Goal: Communication & Community: Answer question/provide support

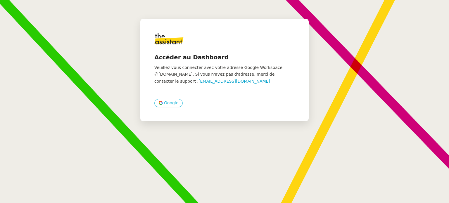
click at [161, 106] on button "Google" at bounding box center [168, 103] width 28 height 8
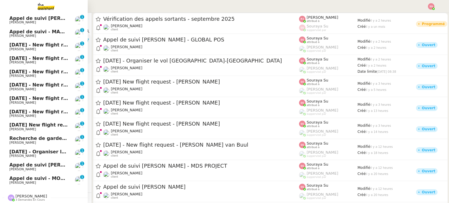
scroll to position [311, 0]
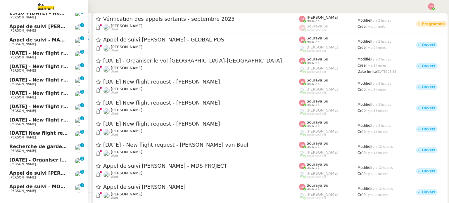
click at [54, 145] on span "Recherche de garde meuble autour de [GEOGRAPHIC_DATA]" at bounding box center [88, 147] width 158 height 6
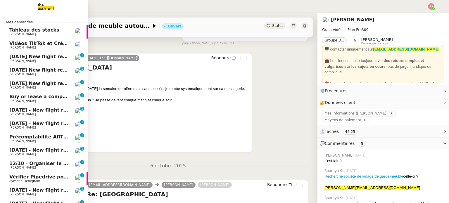
click at [27, 96] on span "Buy or lease a company car" at bounding box center [45, 97] width 72 height 6
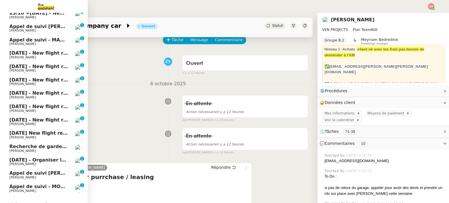
scroll to position [340, 0]
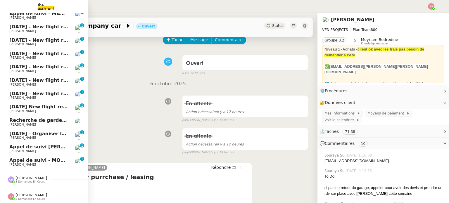
click at [37, 132] on span "[DATE] - Organiser le vol [GEOGRAPHIC_DATA]-[GEOGRAPHIC_DATA]" at bounding box center [98, 134] width 178 height 6
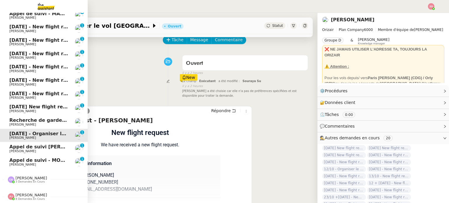
click at [26, 102] on link "[DATE] New flight request - [PERSON_NAME] [PERSON_NAME] 0 1 2 3 4 5 6 7 8 9" at bounding box center [44, 108] width 88 height 13
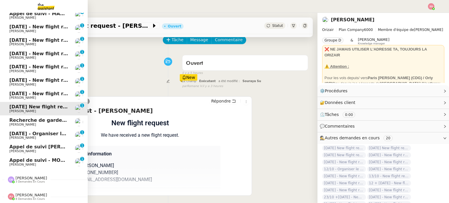
click at [28, 91] on span "[DATE] - New flight request - [PERSON_NAME]" at bounding box center [69, 94] width 121 height 6
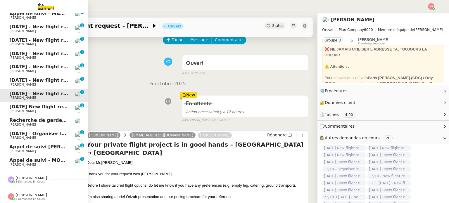
click at [31, 83] on span "[PERSON_NAME]" at bounding box center [38, 85] width 59 height 4
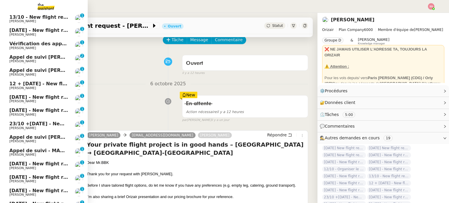
scroll to position [194, 0]
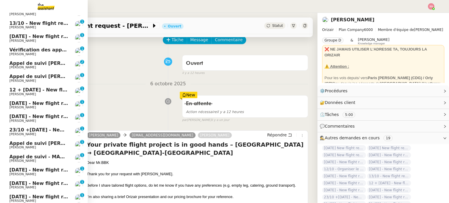
click at [30, 81] on span "[PERSON_NAME]" at bounding box center [38, 81] width 59 height 4
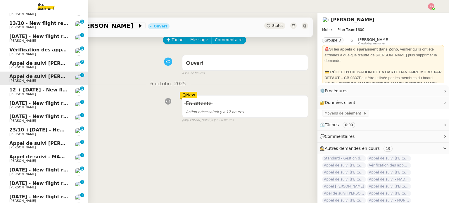
click at [27, 92] on span "12 + [DATE] - New flight request - [PERSON_NAME]" at bounding box center [76, 90] width 134 height 6
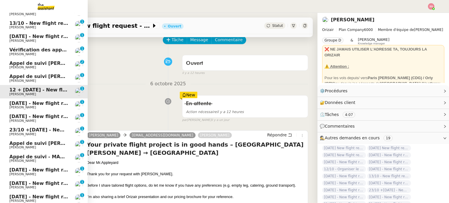
click at [26, 102] on span "[DATE] - New flight request - [DEMOGRAPHIC_DATA][PERSON_NAME]" at bounding box center [99, 104] width 180 height 6
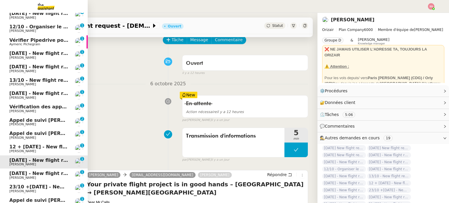
scroll to position [135, 0]
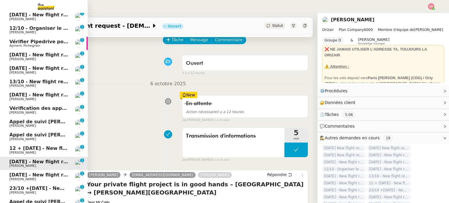
click at [30, 75] on link "[DATE] - New flight request - [PERSON_NAME] [PERSON_NAME] 0 1 2 3 4 5 6 7 8 9" at bounding box center [44, 69] width 88 height 13
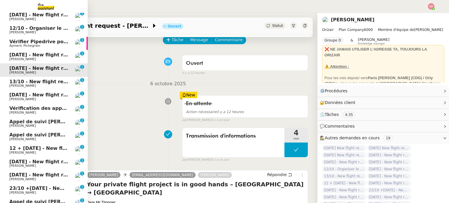
click at [27, 82] on span "13/10 - New flight request - [PERSON_NAME]" at bounding box center [68, 82] width 118 height 6
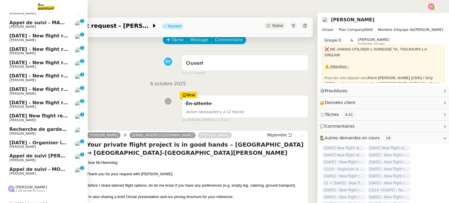
scroll to position [340, 0]
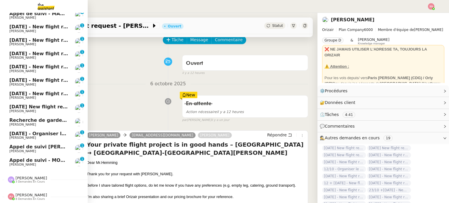
click at [11, 132] on span "[DATE] - Organiser le vol [GEOGRAPHIC_DATA]-[GEOGRAPHIC_DATA]" at bounding box center [98, 134] width 178 height 6
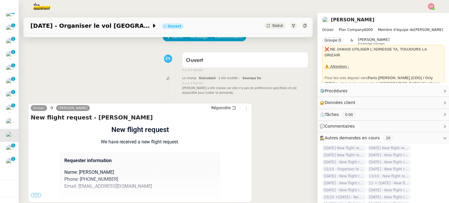
scroll to position [78, 0]
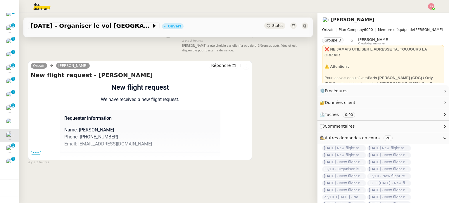
click at [35, 151] on span "•••" at bounding box center [36, 153] width 11 height 4
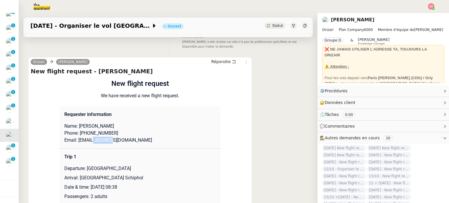
drag, startPoint x: 111, startPoint y: 140, endPoint x: 92, endPoint y: 140, distance: 19.0
click at [92, 140] on p "Email: [EMAIL_ADDRESS][DOMAIN_NAME]" at bounding box center [139, 140] width 151 height 7
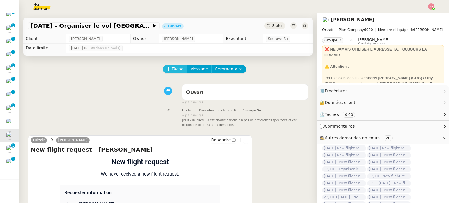
click at [172, 71] on span "Tâche" at bounding box center [178, 69] width 12 height 7
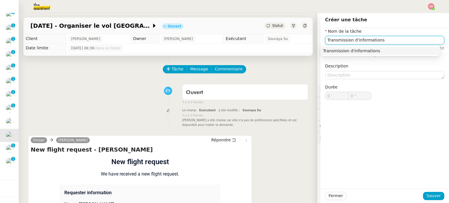
click at [391, 51] on div "Transmission d'informations" at bounding box center [380, 50] width 115 height 5
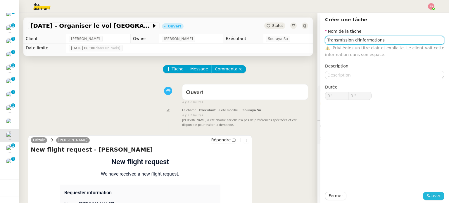
type input "Transmission d'informations"
click at [424, 197] on button "Sauver" at bounding box center [433, 196] width 21 height 8
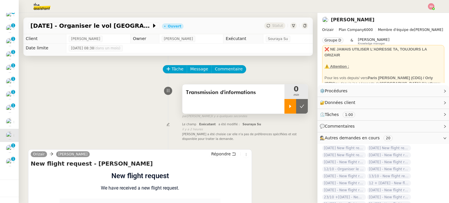
click at [284, 110] on div at bounding box center [290, 106] width 12 height 15
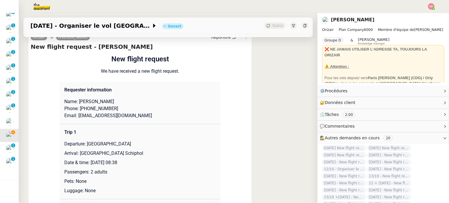
scroll to position [146, 0]
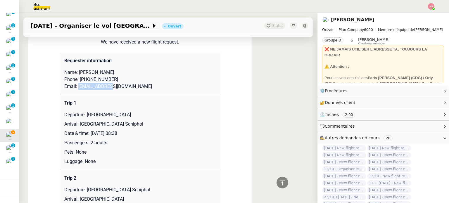
drag, startPoint x: 108, startPoint y: 89, endPoint x: 74, endPoint y: 86, distance: 33.7
click at [74, 86] on p "Email: [EMAIL_ADDRESS][DOMAIN_NAME]" at bounding box center [139, 86] width 151 height 7
copy p "[EMAIL_ADDRESS][DOMAIN_NAME]"
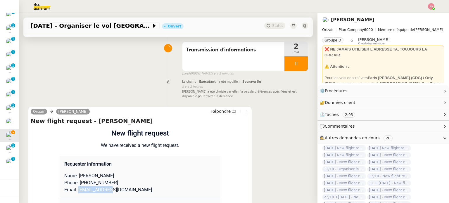
scroll to position [0, 0]
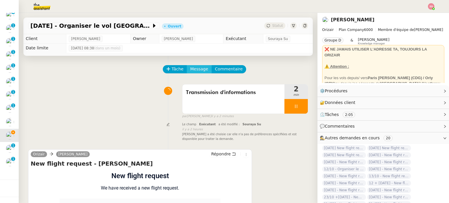
click at [199, 68] on span "Message" at bounding box center [199, 69] width 18 height 7
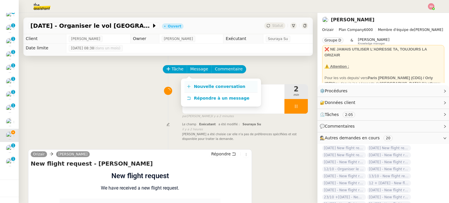
click at [220, 83] on link "Nouvelle conversation" at bounding box center [220, 87] width 73 height 12
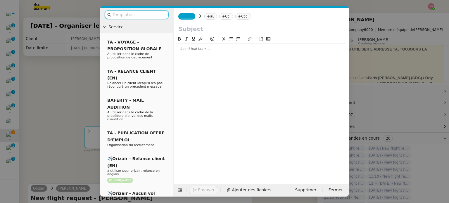
click at [209, 19] on nz-tag "au" at bounding box center [210, 16] width 13 height 6
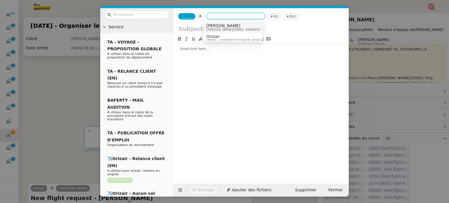
paste input "[EMAIL_ADDRESS][DOMAIN_NAME]"
type input "[EMAIL_ADDRESS][DOMAIN_NAME]"
click at [226, 25] on span "[EMAIL_ADDRESS][DOMAIN_NAME]" at bounding box center [242, 25] width 72 height 5
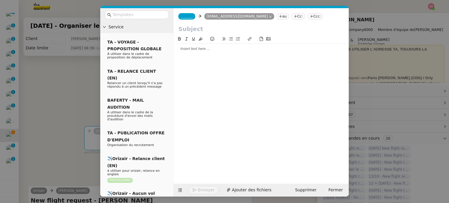
click at [189, 15] on span "_______" at bounding box center [187, 16] width 12 height 4
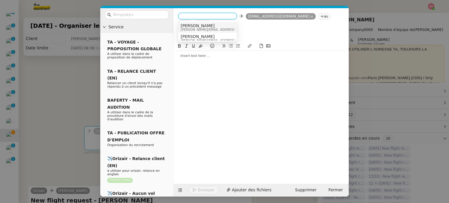
drag, startPoint x: 205, startPoint y: 24, endPoint x: 172, endPoint y: 20, distance: 32.7
click at [205, 24] on span "[PERSON_NAME]" at bounding box center [222, 25] width 83 height 5
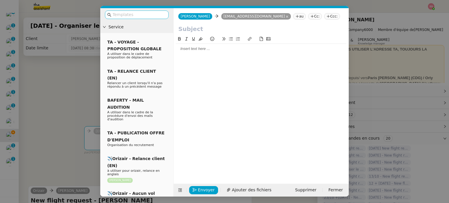
click at [144, 16] on input "text" at bounding box center [139, 14] width 53 height 7
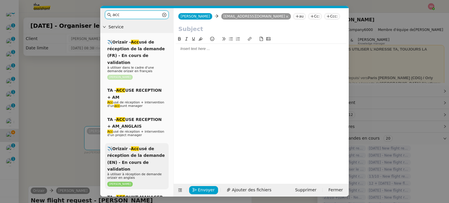
type input "acc"
drag, startPoint x: 143, startPoint y: 152, endPoint x: 146, endPoint y: 145, distance: 8.4
click at [143, 152] on div "✈️Orizair - Acc usé de réception de la demande (EN) - En cours de validation à …" at bounding box center [137, 166] width 64 height 46
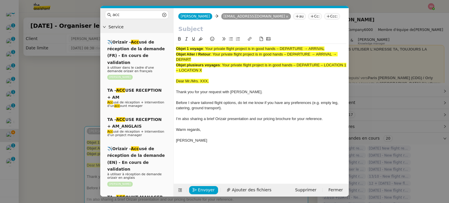
drag, startPoint x: 206, startPoint y: 47, endPoint x: 332, endPoint y: 38, distance: 126.4
click at [332, 38] on div "Objet 1 voyage : Your private flight project is in good hands – DEPARTURE → ARR…" at bounding box center [261, 93] width 170 height 115
copy span "Your private flight project is in good hands – DEPARTURE → ARRIVAL"
click at [234, 30] on input "text" at bounding box center [261, 29] width 166 height 9
paste input "Your private flight project is in good hands – DEPARTURE → ARRIVAL"
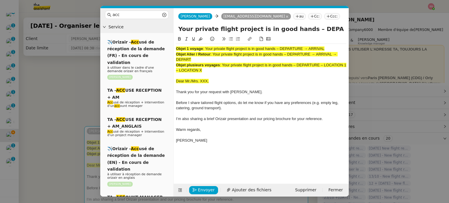
scroll to position [0, 25]
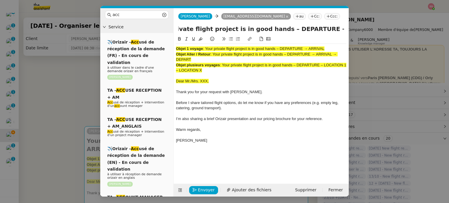
type input "Your private flight project is in good hands – DEPARTURE → ARRIVAL"
drag, startPoint x: 205, startPoint y: 68, endPoint x: 154, endPoint y: 34, distance: 61.4
click at [154, 34] on nz-layout "acc Service ✈️Orizair - Acc usé de réception de la demande (FR) - En cours de v…" at bounding box center [224, 102] width 248 height 189
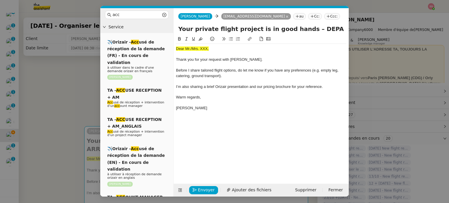
click at [74, 114] on nz-modal-container "acc Service ✈️Orizair - Acc usé de réception de la demande (FR) - En cours de v…" at bounding box center [224, 101] width 449 height 203
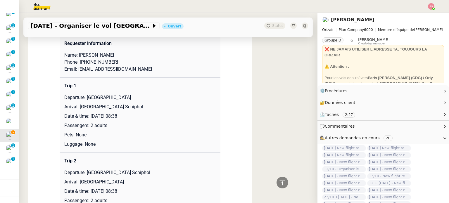
scroll to position [263, 0]
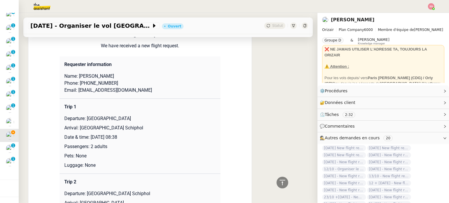
drag, startPoint x: 89, startPoint y: 69, endPoint x: 148, endPoint y: 68, distance: 59.9
click at [148, 73] on p "Name: [PERSON_NAME]" at bounding box center [139, 76] width 151 height 7
copy p "Diggines"
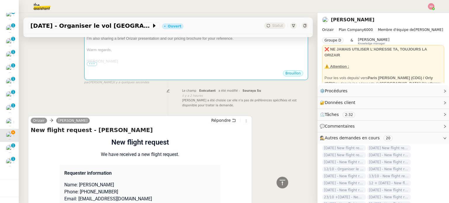
scroll to position [88, 0]
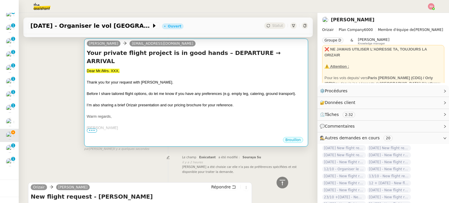
click at [120, 97] on div at bounding box center [196, 100] width 219 height 6
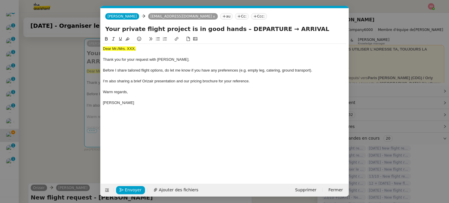
scroll to position [0, 18]
drag, startPoint x: 143, startPoint y: 47, endPoint x: 84, endPoint y: 44, distance: 58.8
click at [64, 45] on nz-modal-container "acc Service ✈️Orizair - Acc usé de réception de la demande (FR) - En cours de v…" at bounding box center [224, 101] width 449 height 203
click at [132, 36] on div at bounding box center [224, 40] width 243 height 8
click at [128, 38] on icon at bounding box center [127, 38] width 4 height 3
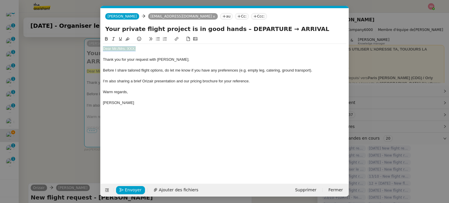
click at [147, 50] on div "Dear Mr./Mrs. XXX," at bounding box center [224, 48] width 243 height 5
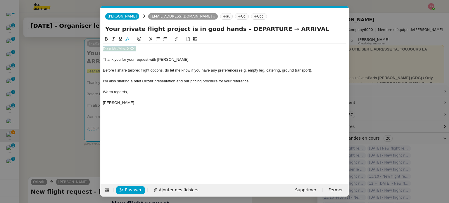
drag, startPoint x: 142, startPoint y: 49, endPoint x: 76, endPoint y: 49, distance: 66.1
click at [76, 49] on nz-modal-container "acc Service ✈️Orizair - Acc usé de réception de la demande (FR) - En cours de v…" at bounding box center [224, 101] width 449 height 203
click at [130, 37] on button at bounding box center [127, 39] width 7 height 7
click at [148, 52] on div at bounding box center [224, 54] width 243 height 5
click at [142, 51] on div "Dear Mr./Mrs. XXX," at bounding box center [224, 48] width 243 height 5
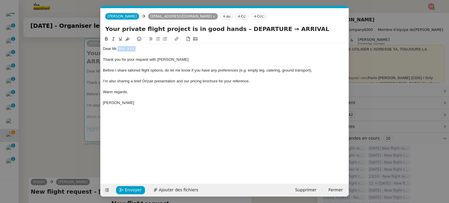
drag, startPoint x: 141, startPoint y: 51, endPoint x: 118, endPoint y: 48, distance: 23.0
click at [118, 48] on div "Dear Mr./Mrs. XXX," at bounding box center [224, 48] width 243 height 5
click at [60, 95] on nz-modal-container "acc Service ✈️Orizair - Acc usé de réception de la demande (FR) - En cours de v…" at bounding box center [224, 101] width 449 height 203
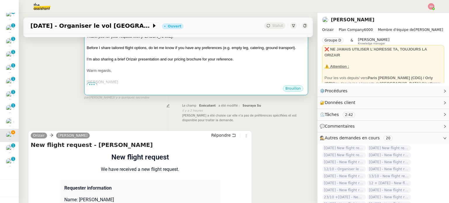
scroll to position [234, 0]
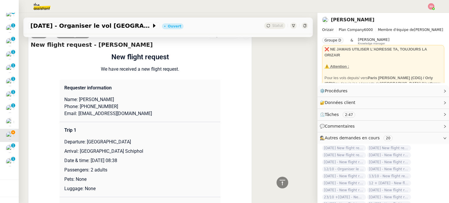
drag, startPoint x: 85, startPoint y: 134, endPoint x: 173, endPoint y: 130, distance: 88.4
click at [173, 130] on td "Trip 1 Departure: [GEOGRAPHIC_DATA] Arrival: [GEOGRAPHIC_DATA] Schiphol Date & …" at bounding box center [140, 159] width 161 height 75
copy p "[GEOGRAPHIC_DATA]"
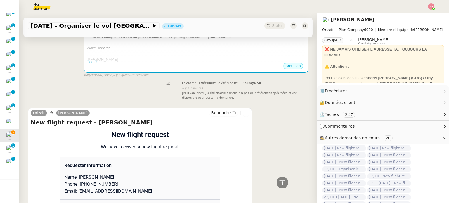
scroll to position [58, 0]
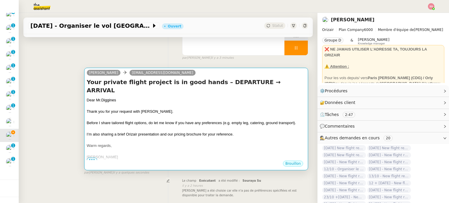
click at [200, 89] on div "Your private flight project is in good hands – DEPARTURE → ARRIVAL Dear Mr. Dig…" at bounding box center [196, 119] width 219 height 82
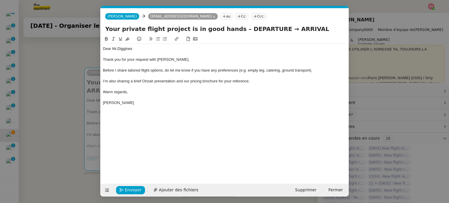
scroll to position [0, 18]
drag, startPoint x: 264, startPoint y: 29, endPoint x: 229, endPoint y: 30, distance: 34.8
click at [229, 30] on input "Your private flight project is in good hands – DEPARTURE → ARRIVAL" at bounding box center [224, 29] width 239 height 9
paste input "[GEOGRAPHIC_DATA]"
type input "Your private flight project is in good hands – [GEOGRAPHIC_DATA]→ ARRIVAL"
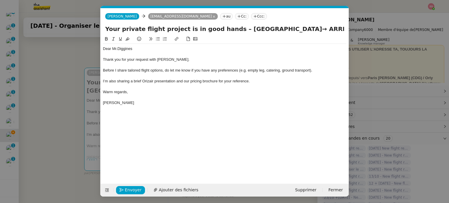
click at [77, 104] on nz-modal-container "acc Service ✈️Orizair - Acc usé de réception de la demande (FR) - En cours de v…" at bounding box center [224, 101] width 449 height 203
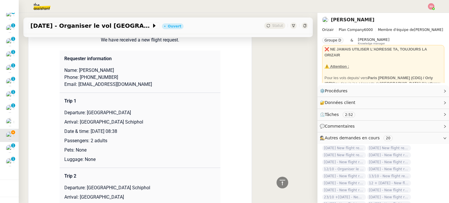
scroll to position [322, 0]
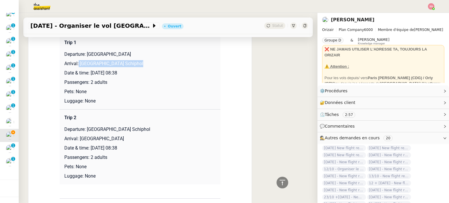
drag, startPoint x: 84, startPoint y: 64, endPoint x: 167, endPoint y: 62, distance: 83.6
click at [167, 62] on p "Arrival: [GEOGRAPHIC_DATA] Schiphol" at bounding box center [139, 63] width 151 height 7
copy p "[GEOGRAPHIC_DATA] Schiphol"
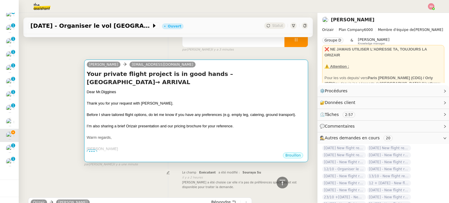
scroll to position [0, 0]
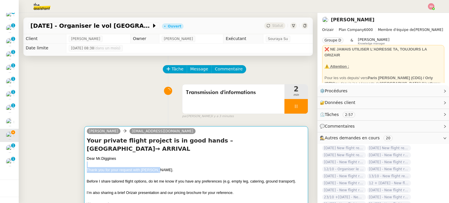
click at [233, 168] on div "Dear Mr. Diggines Thank you for your request with [PERSON_NAME]. Before I share…" at bounding box center [196, 187] width 219 height 63
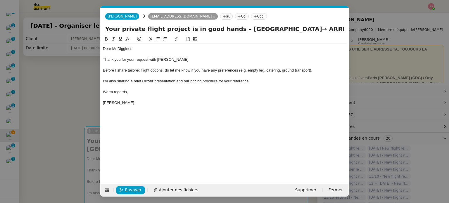
scroll to position [0, 18]
drag, startPoint x: 331, startPoint y: 32, endPoint x: 307, endPoint y: 30, distance: 24.3
click at [307, 30] on input "Your private flight project is in good hands – [GEOGRAPHIC_DATA]→ ARRIVAL" at bounding box center [224, 29] width 239 height 9
paste input "[GEOGRAPHIC_DATA] Schiphol"
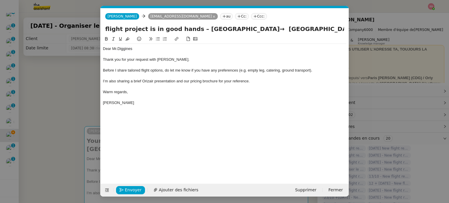
drag, startPoint x: 261, startPoint y: 29, endPoint x: 272, endPoint y: 28, distance: 11.8
click at [257, 30] on input "Your private flight project is in good hands – [GEOGRAPHIC_DATA]→ [GEOGRAPHIC_D…" at bounding box center [224, 29] width 239 height 9
click at [341, 27] on input "Your private flight project is in good hands – [GEOGRAPHIC_DATA]→ [GEOGRAPHIC_D…" at bounding box center [224, 29] width 239 height 9
paste input "→"
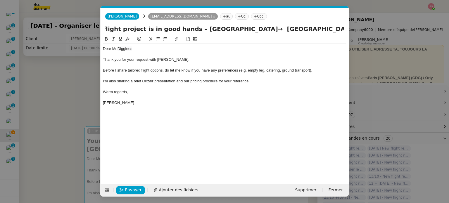
scroll to position [0, 49]
drag, startPoint x: 252, startPoint y: 29, endPoint x: 179, endPoint y: 27, distance: 73.7
click at [179, 27] on input "Your private flight project is in good hands – [GEOGRAPHIC_DATA]→ [GEOGRAPHIC_D…" at bounding box center [224, 29] width 239 height 9
click at [344, 28] on input "Your private flight project is in good hands – [GEOGRAPHIC_DATA]→ [GEOGRAPHIC_D…" at bounding box center [224, 29] width 239 height 9
click at [343, 29] on input "Your private flight project is in good hands – [GEOGRAPHIC_DATA]→ [GEOGRAPHIC_D…" at bounding box center [224, 29] width 239 height 9
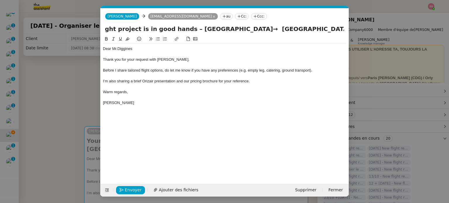
click at [343, 29] on input "Your private flight project is in good hands – [GEOGRAPHIC_DATA]→ [GEOGRAPHIC_D…" at bounding box center [224, 29] width 239 height 9
paste input "[GEOGRAPHIC_DATA]"
type input "Your private flight project is in good hands – [GEOGRAPHIC_DATA]→ [GEOGRAPHIC_D…"
click at [186, 189] on span "Ajouter des fichiers" at bounding box center [178, 190] width 39 height 7
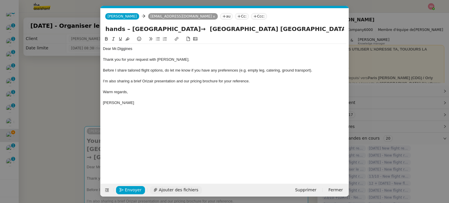
scroll to position [0, 0]
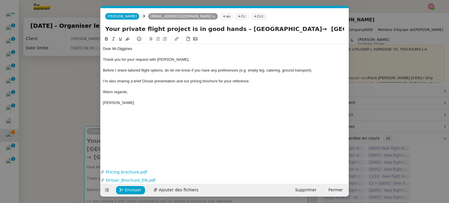
drag, startPoint x: 74, startPoint y: 85, endPoint x: 73, endPoint y: 89, distance: 3.5
click at [72, 89] on nz-modal-container "acc Service ✈️Orizair - Acc usé de réception de la demande (FR) - En cours de v…" at bounding box center [224, 101] width 449 height 203
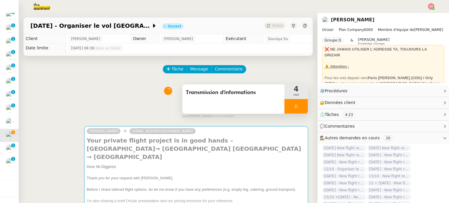
click at [298, 106] on div at bounding box center [295, 106] width 23 height 15
click at [298, 106] on button at bounding box center [302, 106] width 12 height 15
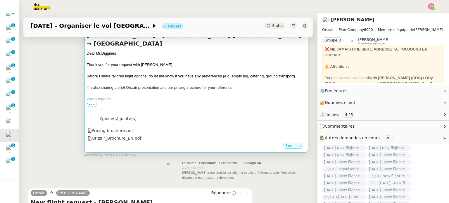
scroll to position [117, 0]
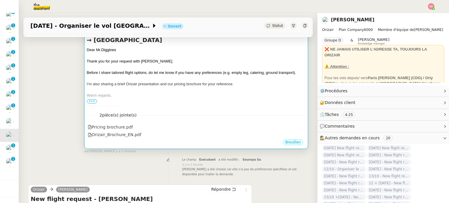
click at [134, 93] on div "Warm regards," at bounding box center [196, 96] width 219 height 6
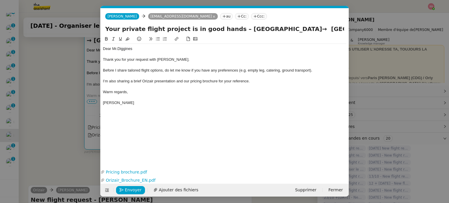
scroll to position [0, 18]
click at [251, 16] on nz-tag "Ccc:" at bounding box center [259, 16] width 16 height 6
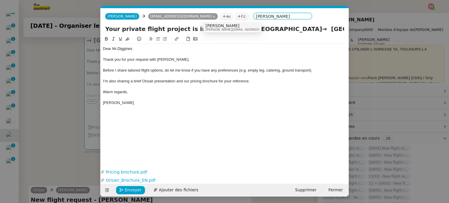
type input "[PERSON_NAME]"
click at [215, 25] on span "[PERSON_NAME]" at bounding box center [246, 25] width 83 height 5
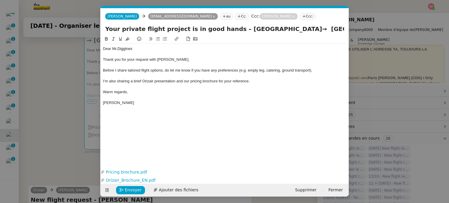
click at [220, 117] on div "Dear Mr. Diggines Thank you for your request with [PERSON_NAME]. Before I share…" at bounding box center [224, 97] width 243 height 123
click at [195, 90] on div "Warm regards," at bounding box center [224, 91] width 243 height 5
click at [130, 190] on span "Envoyer" at bounding box center [133, 190] width 17 height 7
click at [130, 190] on span "Confirmer l'envoi" at bounding box center [142, 190] width 35 height 7
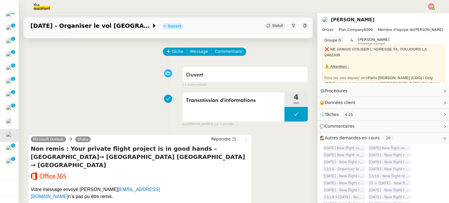
scroll to position [0, 0]
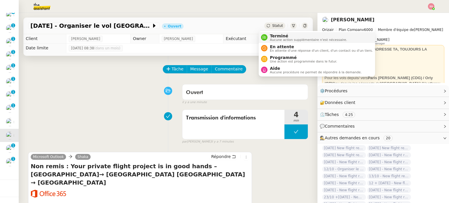
click at [271, 34] on span "Terminé" at bounding box center [308, 36] width 77 height 5
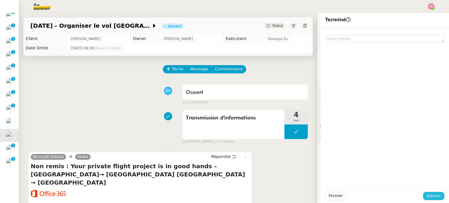
click at [434, 198] on span "Sauver" at bounding box center [433, 196] width 14 height 7
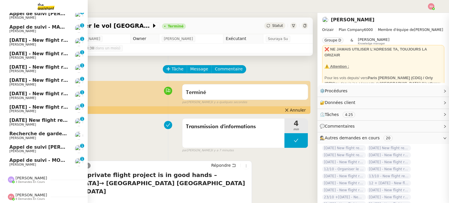
scroll to position [340, 0]
click at [37, 118] on span "[DATE] New flight request - [PERSON_NAME]" at bounding box center [67, 121] width 117 height 6
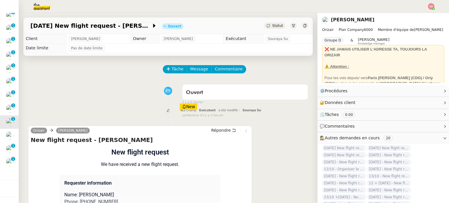
scroll to position [58, 0]
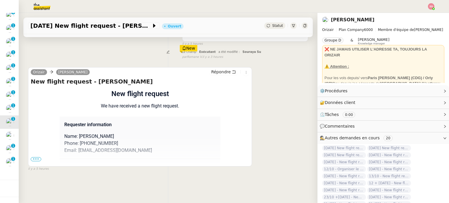
click at [37, 159] on span "•••" at bounding box center [36, 159] width 11 height 4
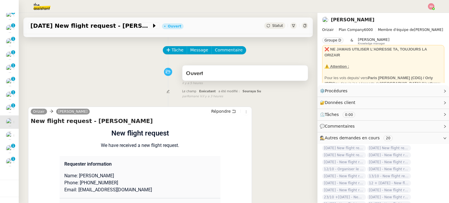
scroll to position [29, 0]
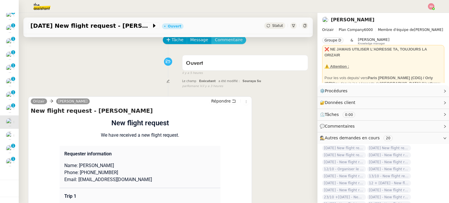
click at [222, 41] on span "Commentaire" at bounding box center [229, 40] width 28 height 7
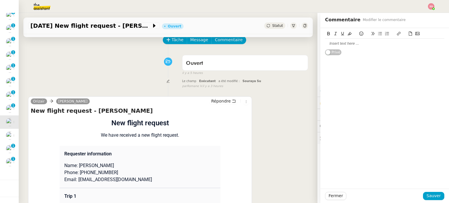
click at [344, 48] on div at bounding box center [384, 44] width 119 height 10
click at [432, 197] on span "Sauver" at bounding box center [433, 196] width 14 height 7
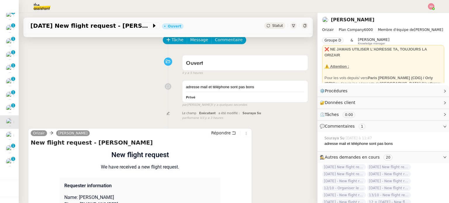
click at [275, 27] on span "Statut" at bounding box center [277, 26] width 11 height 4
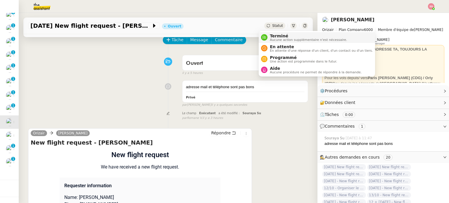
click at [276, 36] on span "Terminé" at bounding box center [308, 36] width 77 height 5
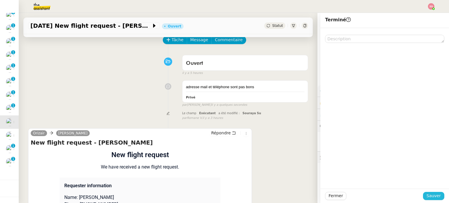
click at [433, 196] on span "Sauver" at bounding box center [433, 196] width 14 height 7
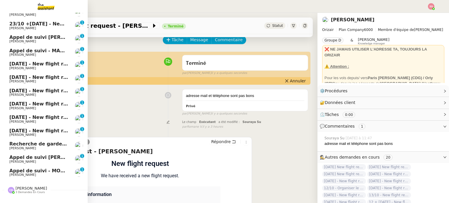
scroll to position [327, 0]
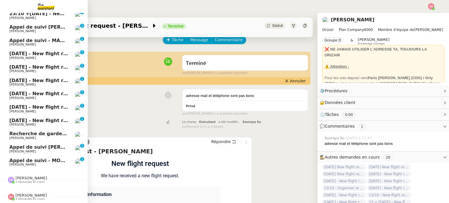
click at [33, 118] on span "[DATE] - New flight request - [PERSON_NAME]" at bounding box center [69, 121] width 121 height 6
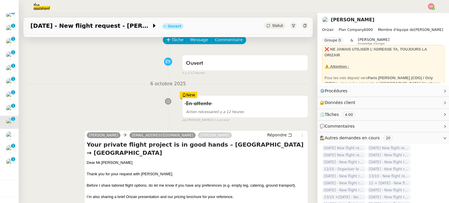
click at [432, 8] on img at bounding box center [431, 6] width 6 height 6
click at [415, 14] on span "Suivi" at bounding box center [410, 16] width 10 height 5
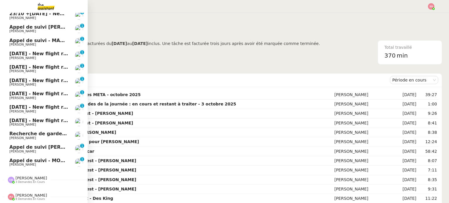
click at [44, 119] on span "[DATE] - New flight request - [PERSON_NAME]" at bounding box center [69, 121] width 121 height 6
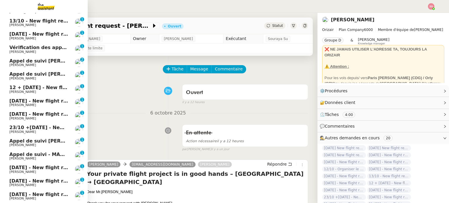
scroll to position [313, 0]
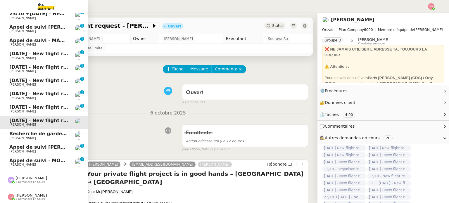
click at [39, 105] on span "[DATE] - New flight request - [PERSON_NAME]" at bounding box center [69, 107] width 121 height 6
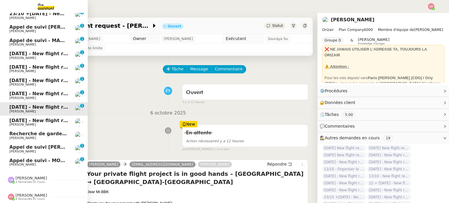
click at [44, 96] on span "[PERSON_NAME]" at bounding box center [38, 98] width 59 height 4
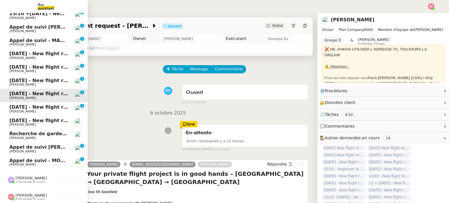
click at [42, 83] on span "[PERSON_NAME]" at bounding box center [38, 85] width 59 height 4
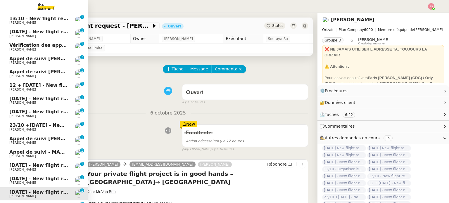
scroll to position [196, 0]
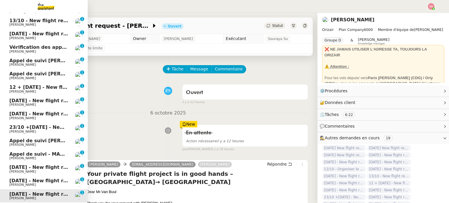
click at [44, 60] on span "Appel de suivi [PERSON_NAME] - MDS PROJECT" at bounding box center [71, 61] width 124 height 6
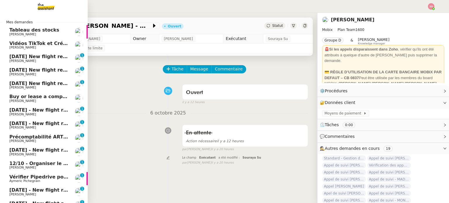
click at [26, 55] on span "[DATE] New flight request - [PERSON_NAME]" at bounding box center [67, 57] width 117 height 6
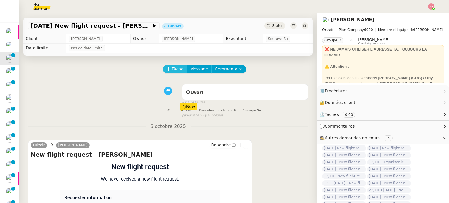
click at [172, 70] on span "Tâche" at bounding box center [178, 69] width 12 height 7
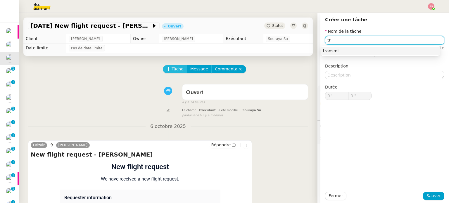
type input "t"
click at [377, 49] on div "Transmission d'informations" at bounding box center [380, 50] width 115 height 5
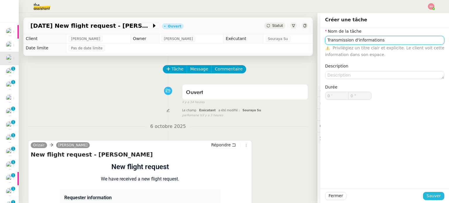
type input "Transmission d'informations"
click at [430, 199] on span "Sauver" at bounding box center [433, 196] width 14 height 7
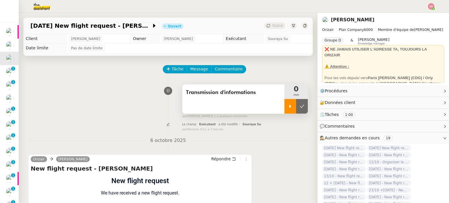
click at [284, 104] on div at bounding box center [290, 106] width 12 height 15
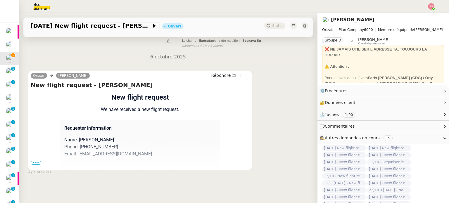
click at [35, 161] on span "•••" at bounding box center [36, 163] width 11 height 4
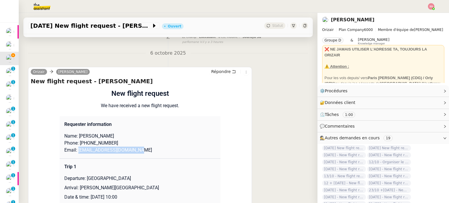
drag, startPoint x: 75, startPoint y: 152, endPoint x: 139, endPoint y: 155, distance: 63.8
click at [139, 155] on td "Requester information Name: [PERSON_NAME] Phone: [PHONE_NUMBER] Email: [EMAIL_A…" at bounding box center [140, 137] width 161 height 42
copy p "[EMAIL_ADDRESS][DOMAIN_NAME]"
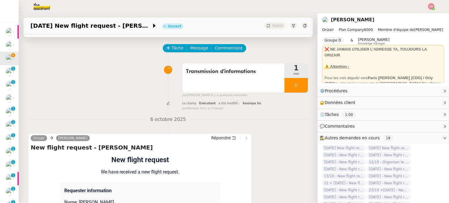
scroll to position [0, 0]
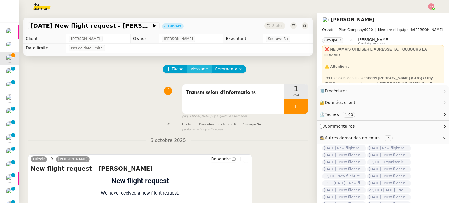
click at [192, 72] on span "Message" at bounding box center [199, 69] width 18 height 7
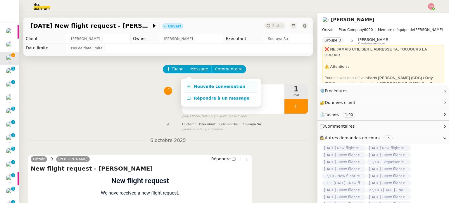
click at [205, 83] on link "Nouvelle conversation" at bounding box center [220, 87] width 73 height 12
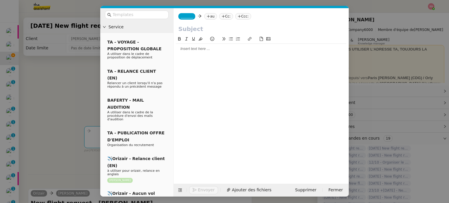
click at [209, 16] on nz-tag "au" at bounding box center [210, 16] width 13 height 6
paste input "[EMAIL_ADDRESS][DOMAIN_NAME]"
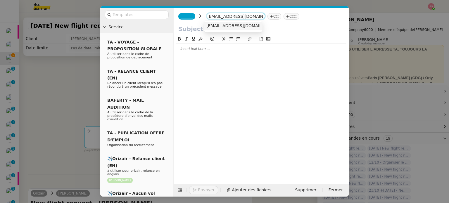
type input "[EMAIL_ADDRESS][DOMAIN_NAME]"
click at [227, 25] on span "[EMAIL_ADDRESS][DOMAIN_NAME]" at bounding box center [242, 25] width 72 height 5
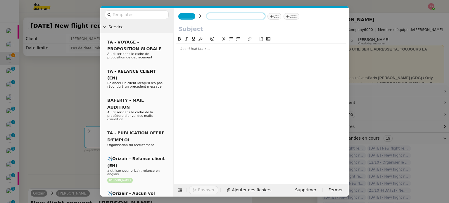
scroll to position [0, 0]
click at [187, 16] on span "_______" at bounding box center [187, 16] width 12 height 4
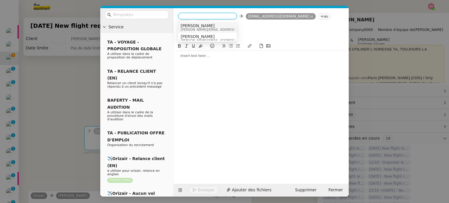
click at [204, 23] on nz-option-item "Josephine [EMAIL_ADDRESS][DOMAIN_NAME]" at bounding box center [207, 27] width 58 height 11
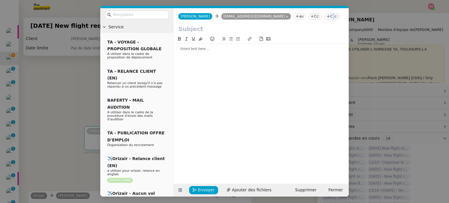
drag, startPoint x: 305, startPoint y: 18, endPoint x: 306, endPoint y: 10, distance: 8.2
click at [324, 18] on nz-tag "Ccc:" at bounding box center [332, 16] width 16 height 6
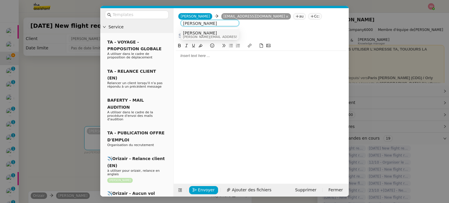
type input "[PERSON_NAME]"
click at [209, 35] on div "[PERSON_NAME] [PERSON_NAME][EMAIL_ADDRESS][DOMAIN_NAME]" at bounding box center [226, 35] width 87 height 8
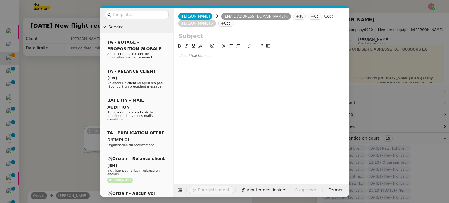
click at [124, 10] on div at bounding box center [136, 14] width 73 height 13
click at [124, 13] on input "text" at bounding box center [139, 14] width 53 height 7
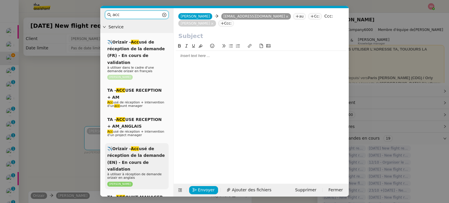
type input "acc"
click at [154, 148] on span "✈️Orizair - Acc usé de réception de la demande (EN) - En cours de validation" at bounding box center [136, 158] width 58 height 25
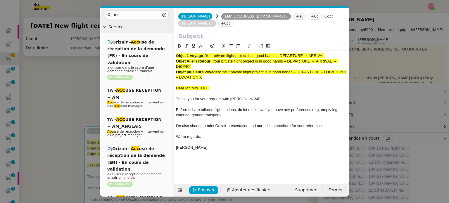
drag, startPoint x: 206, startPoint y: 53, endPoint x: 336, endPoint y: 55, distance: 130.4
click at [336, 55] on div "Objet 1 voyage : Your private flight project is in good hands – DEPARTURE → ARR…" at bounding box center [261, 104] width 170 height 107
copy span "Your private flight project is in good hands – DEPARTURE → ARRIVAL"
click at [224, 38] on input "text" at bounding box center [261, 36] width 166 height 9
paste input "Your private flight project is in good hands – DEPARTURE → ARRIVAL"
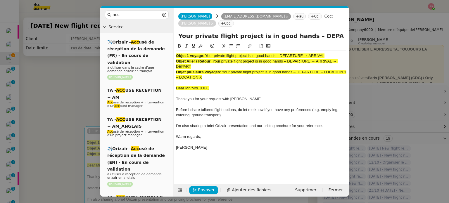
scroll to position [0, 25]
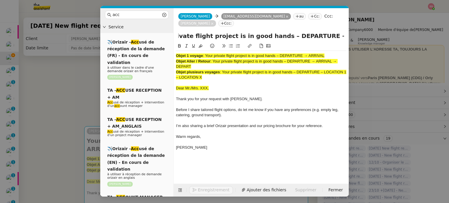
type input "Your private flight project is in good hands – DEPARTURE → ARRIVAL"
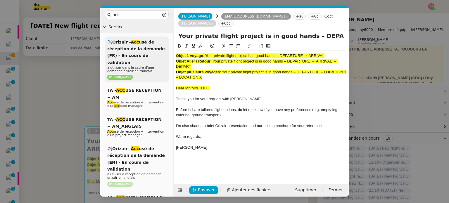
drag, startPoint x: 212, startPoint y: 80, endPoint x: 158, endPoint y: 39, distance: 67.5
click at [158, 39] on nz-layout "acc Service ✈️Orizair - Acc usé de réception de la demande (FR) - En cours de v…" at bounding box center [224, 102] width 248 height 189
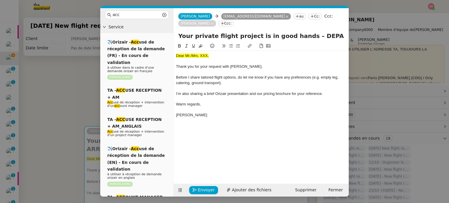
click at [61, 106] on nz-modal-container "acc Service ✈️Orizair - Acc usé de réception de la demande (FR) - En cours de v…" at bounding box center [224, 101] width 449 height 203
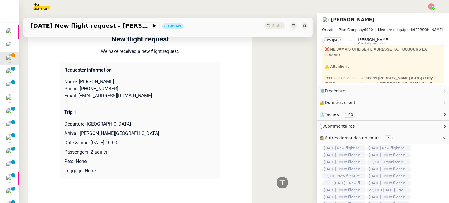
scroll to position [263, 0]
drag, startPoint x: 85, startPoint y: 74, endPoint x: 117, endPoint y: 73, distance: 31.6
click at [117, 78] on p "Name: [PERSON_NAME]" at bounding box center [139, 81] width 151 height 7
copy p "[PERSON_NAME]"
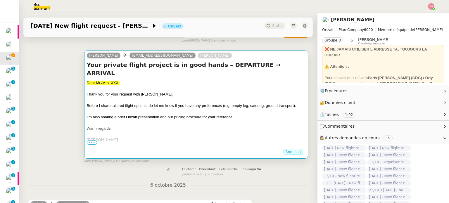
scroll to position [58, 0]
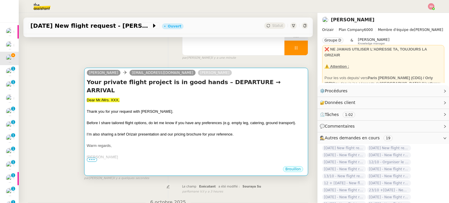
click at [158, 115] on div at bounding box center [196, 118] width 219 height 6
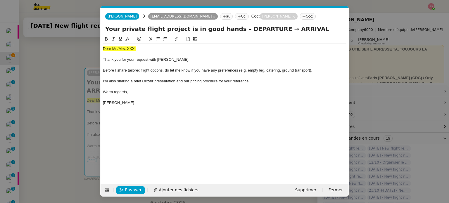
scroll to position [0, 18]
drag, startPoint x: 133, startPoint y: 50, endPoint x: 82, endPoint y: 49, distance: 50.6
click at [82, 49] on nz-modal-container "acc Service ✈️Orizair - Acc usé de réception de la demande (FR) - En cours de v…" at bounding box center [224, 101] width 449 height 203
click at [139, 46] on div "Dear Mr./Mrs. XXX," at bounding box center [224, 48] width 243 height 5
drag, startPoint x: 141, startPoint y: 48, endPoint x: 76, endPoint y: 45, distance: 65.5
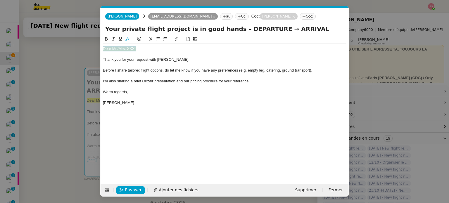
click at [73, 47] on nz-modal-container "acc Service ✈️Orizair - Acc usé de réception de la demande (FR) - En cours de v…" at bounding box center [224, 101] width 449 height 203
click at [129, 39] on button at bounding box center [127, 39] width 7 height 7
click at [139, 50] on div "Dear Mr./Mrs. XXX," at bounding box center [224, 48] width 243 height 5
drag, startPoint x: 139, startPoint y: 49, endPoint x: 118, endPoint y: 49, distance: 21.6
click at [118, 49] on div "Dear Mr./Mrs. XXX," at bounding box center [224, 48] width 243 height 5
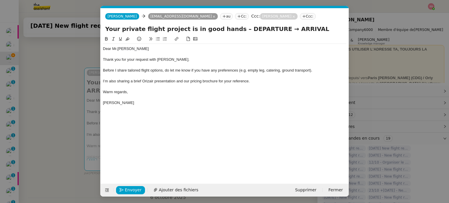
scroll to position [0, 0]
click at [61, 97] on nz-modal-container "acc Service ✈️Orizair - Acc usé de réception de la demande (FR) - En cours de v…" at bounding box center [224, 101] width 449 height 203
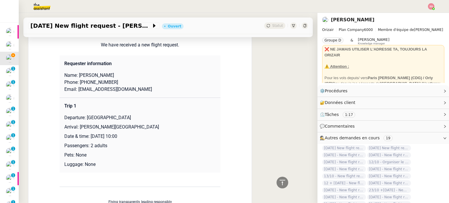
scroll to position [263, 0]
drag, startPoint x: 84, startPoint y: 110, endPoint x: 159, endPoint y: 106, distance: 75.3
click at [159, 106] on td "Trip 1 Departure: [GEOGRAPHIC_DATA] Arrival: [PERSON_NAME][GEOGRAPHIC_DATA] Dat…" at bounding box center [140, 135] width 161 height 75
copy p "[GEOGRAPHIC_DATA]"
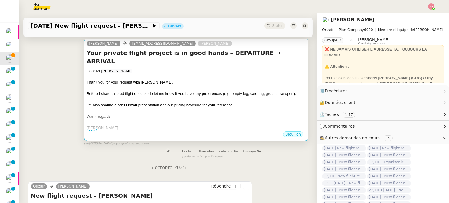
click at [187, 85] on div at bounding box center [196, 88] width 219 height 6
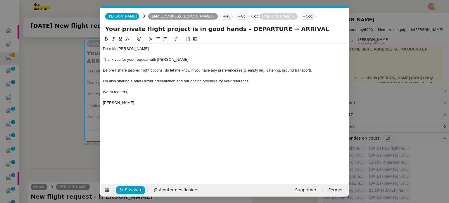
scroll to position [0, 18]
drag, startPoint x: 263, startPoint y: 29, endPoint x: 230, endPoint y: 31, distance: 32.8
click at [230, 31] on input "Your private flight project is in good hands – DEPARTURE → ARRIVAL" at bounding box center [224, 29] width 239 height 9
paste input "[GEOGRAPHIC_DATA]"
type input "Your private flight project is in good hands – [GEOGRAPHIC_DATA]→ ARRIVAL"
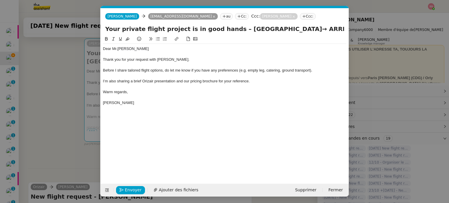
click at [81, 115] on nz-modal-container "acc Service ✈️Orizair - Acc usé de réception de la demande (FR) - En cours de v…" at bounding box center [224, 101] width 449 height 203
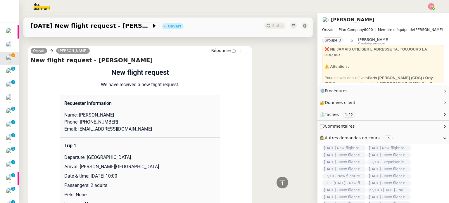
scroll to position [234, 0]
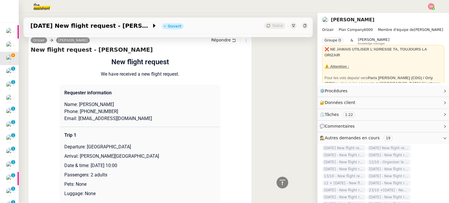
drag, startPoint x: 77, startPoint y: 149, endPoint x: 180, endPoint y: 148, distance: 102.6
click at [180, 153] on p "Arrival: [PERSON_NAME][GEOGRAPHIC_DATA]" at bounding box center [139, 156] width 151 height 7
copy p "[PERSON_NAME][GEOGRAPHIC_DATA]"
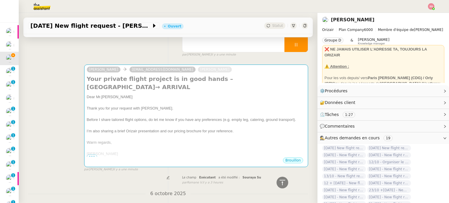
scroll to position [0, 0]
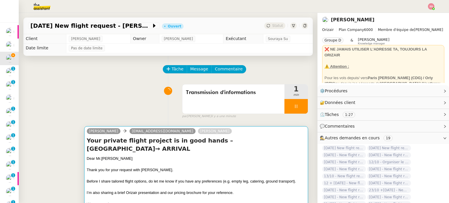
click at [202, 162] on div at bounding box center [196, 165] width 219 height 6
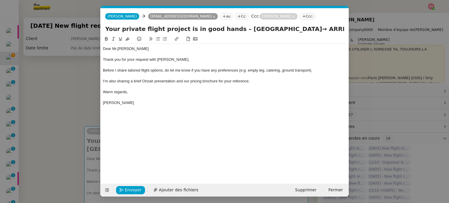
scroll to position [0, 18]
drag, startPoint x: 291, startPoint y: 29, endPoint x: 325, endPoint y: 29, distance: 34.5
click at [325, 29] on input "Your private flight project is in good hands – [GEOGRAPHIC_DATA]→ ARRIVAL" at bounding box center [224, 29] width 239 height 9
paste input "[PERSON_NAME][GEOGRAPHIC_DATA]"
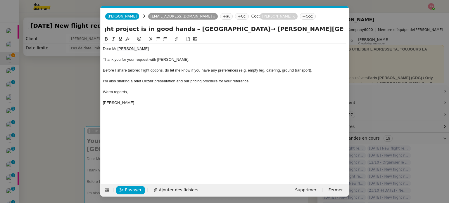
click at [231, 28] on input "Your private flight project is in good hands – [GEOGRAPHIC_DATA]→ [PERSON_NAME]…" at bounding box center [224, 29] width 239 height 9
type input "Your private flight project is in good hands – [GEOGRAPHIC_DATA] → [PERSON_NAME…"
click at [179, 188] on span "Ajouter des fichiers" at bounding box center [178, 190] width 39 height 7
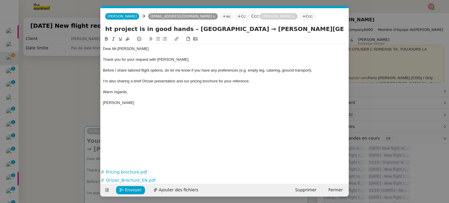
drag, startPoint x: 273, startPoint y: 30, endPoint x: 348, endPoint y: 48, distance: 76.4
click at [348, 48] on form "[PERSON_NAME] [EMAIL_ADDRESS][DOMAIN_NAME] au Cc: Ccc: [PERSON_NAME]: Your priv…" at bounding box center [224, 102] width 248 height 189
click at [249, 69] on span "Before I share tailored flight options, do let me know if you have any preferen…" at bounding box center [207, 70] width 209 height 4
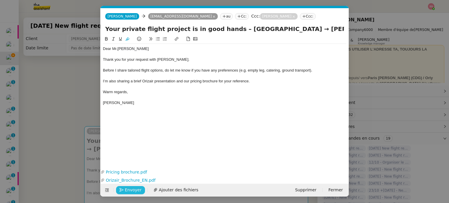
click at [137, 190] on span "Envoyer" at bounding box center [133, 190] width 17 height 7
click at [137, 190] on span "Confirmer l'envoi" at bounding box center [142, 190] width 35 height 7
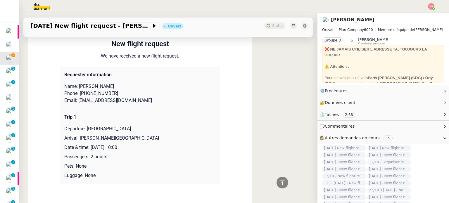
scroll to position [310, 0]
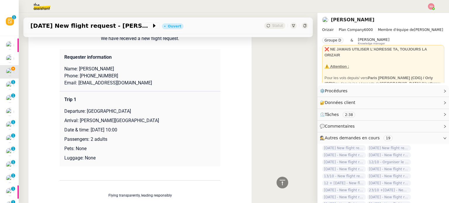
drag, startPoint x: 86, startPoint y: 69, endPoint x: 132, endPoint y: 70, distance: 45.6
click at [132, 70] on p "Name: [PERSON_NAME]" at bounding box center [139, 68] width 151 height 7
click at [84, 72] on p "Name: [PERSON_NAME]" at bounding box center [139, 68] width 151 height 7
drag, startPoint x: 86, startPoint y: 70, endPoint x: 75, endPoint y: 68, distance: 11.2
click at [75, 68] on p "Name: [PERSON_NAME]" at bounding box center [139, 68] width 151 height 7
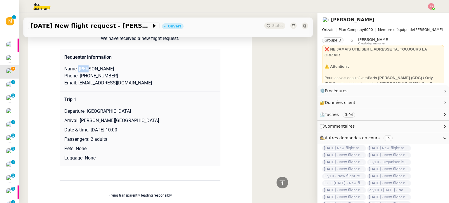
drag, startPoint x: 80, startPoint y: 78, endPoint x: 117, endPoint y: 77, distance: 36.8
click at [117, 77] on p "Phone: [PHONE_NUMBER]" at bounding box center [139, 75] width 151 height 7
drag, startPoint x: 75, startPoint y: 85, endPoint x: 160, endPoint y: 89, distance: 85.7
click at [160, 89] on td "Requester information Name: [PERSON_NAME] Phone: [PHONE_NUMBER] Email: [EMAIL_A…" at bounding box center [140, 70] width 161 height 42
drag, startPoint x: 129, startPoint y: 113, endPoint x: 85, endPoint y: 110, distance: 44.0
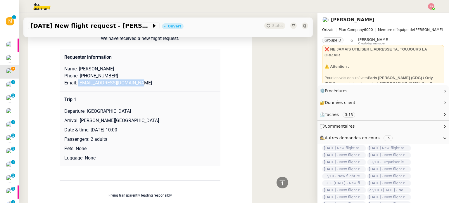
click at [85, 110] on p "Departure: [GEOGRAPHIC_DATA]" at bounding box center [139, 111] width 151 height 7
drag, startPoint x: 77, startPoint y: 120, endPoint x: 133, endPoint y: 2, distance: 131.1
click at [160, 119] on p "Arrival: [PERSON_NAME][GEOGRAPHIC_DATA]" at bounding box center [139, 120] width 151 height 7
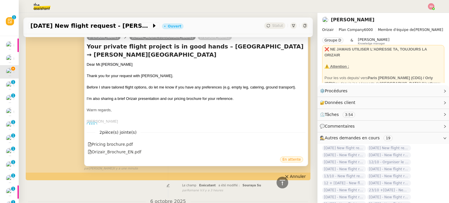
scroll to position [18, 0]
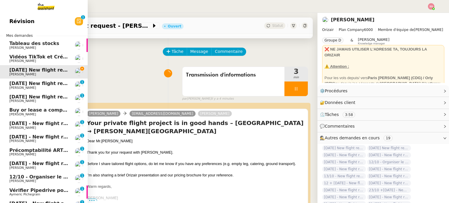
click at [31, 86] on span "[DATE] New flight request - [PERSON_NAME]" at bounding box center [67, 84] width 117 height 6
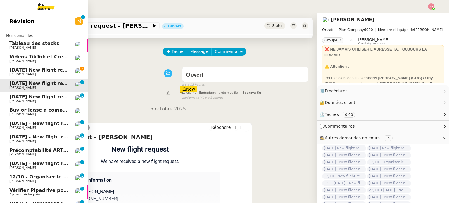
click at [37, 71] on span "[DATE] New flight request - [PERSON_NAME]" at bounding box center [67, 70] width 117 height 6
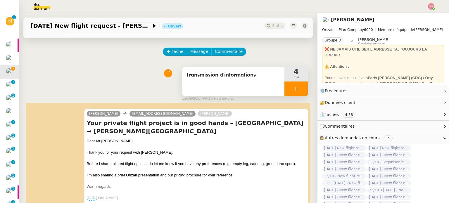
click at [297, 94] on div at bounding box center [295, 89] width 23 height 15
click at [308, 94] on button at bounding box center [308, 89] width 0 height 15
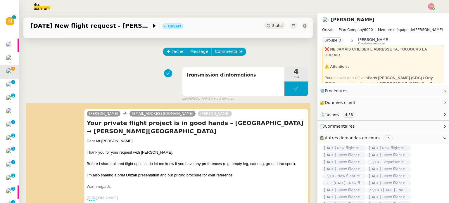
click at [272, 24] on span "Statut" at bounding box center [277, 26] width 11 height 4
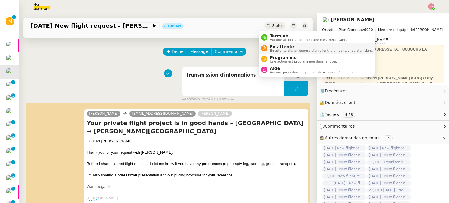
click at [286, 52] on span "En attente d'une réponse d'un client, d'un contact ou d'un tiers." at bounding box center [321, 50] width 103 height 3
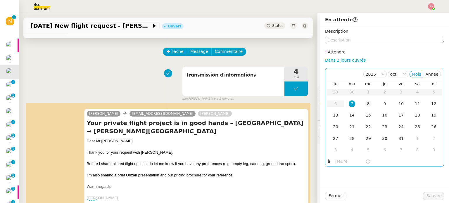
click at [365, 103] on div "8" at bounding box center [368, 104] width 6 height 6
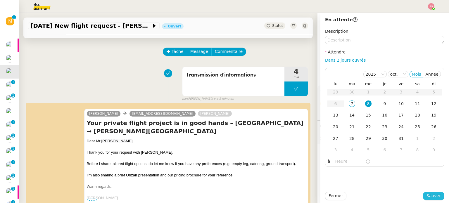
click at [434, 198] on span "Sauver" at bounding box center [433, 196] width 14 height 7
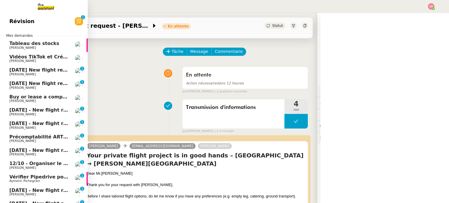
click at [29, 69] on span "[DATE] New flight request - [PERSON_NAME]" at bounding box center [67, 70] width 117 height 6
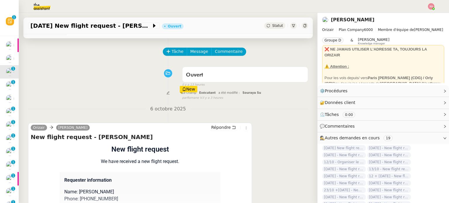
click at [172, 58] on div "Tâche Message Commentaire" at bounding box center [235, 55] width 145 height 14
click at [174, 54] on span "Tâche" at bounding box center [178, 51] width 12 height 7
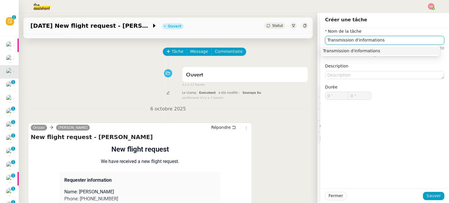
click at [340, 53] on div "Transmission d'informations" at bounding box center [380, 50] width 115 height 5
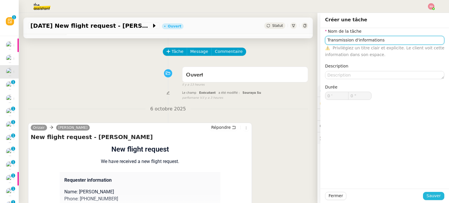
type input "Transmission d'informations"
click at [428, 196] on span "Sauver" at bounding box center [433, 196] width 14 height 7
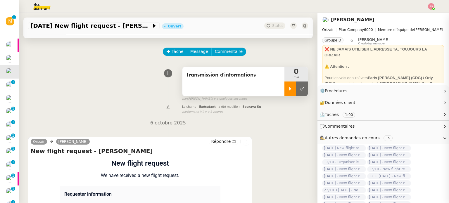
click at [284, 94] on div at bounding box center [290, 89] width 12 height 15
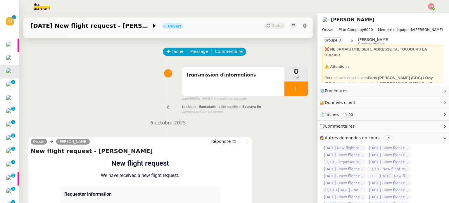
scroll to position [76, 0]
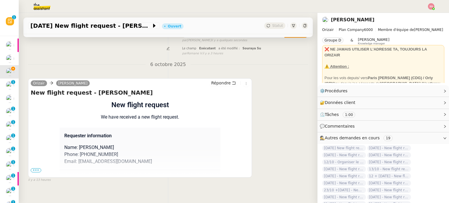
click at [33, 174] on div "Flight request created by [PERSON_NAME] New flight request We have received a n…" at bounding box center [140, 203] width 219 height 207
click at [35, 172] on span "•••" at bounding box center [36, 170] width 11 height 4
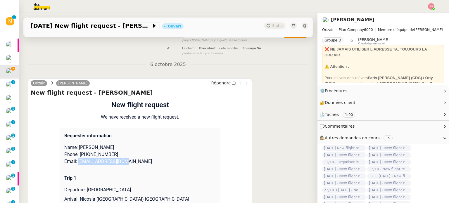
drag, startPoint x: 118, startPoint y: 163, endPoint x: 75, endPoint y: 165, distance: 43.6
click at [75, 165] on p "Email: [EMAIL_ADDRESS][DOMAIN_NAME]" at bounding box center [139, 161] width 151 height 7
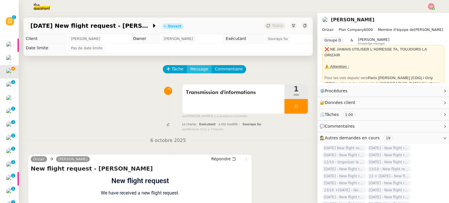
click at [201, 67] on button "Message" at bounding box center [199, 69] width 25 height 8
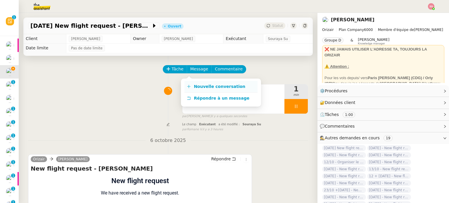
click at [208, 90] on link "Nouvelle conversation" at bounding box center [220, 87] width 73 height 12
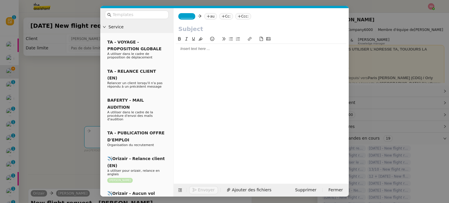
click at [198, 15] on icon at bounding box center [200, 16] width 4 height 4
click at [208, 14] on nz-tag "au" at bounding box center [210, 16] width 13 height 6
paste input "[EMAIL_ADDRESS][DOMAIN_NAME]"
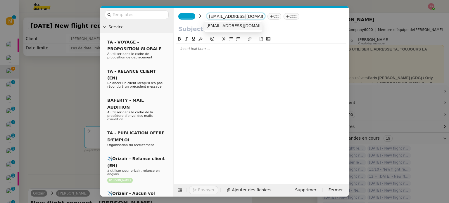
type input "[EMAIL_ADDRESS][DOMAIN_NAME]"
click at [232, 26] on span "[EMAIL_ADDRESS][DOMAIN_NAME]" at bounding box center [242, 25] width 72 height 5
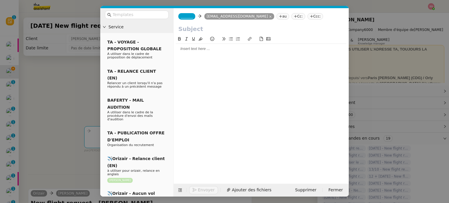
click at [185, 17] on span "_______" at bounding box center [187, 16] width 12 height 4
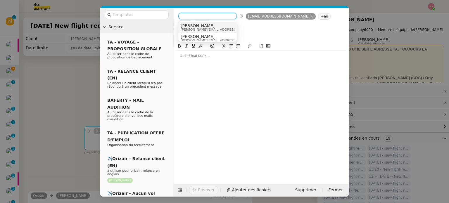
click at [211, 27] on span "[PERSON_NAME]" at bounding box center [222, 25] width 83 height 5
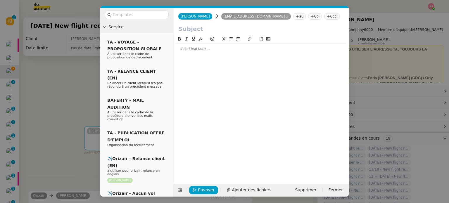
click at [324, 17] on nz-tag "Ccc:" at bounding box center [332, 16] width 16 height 6
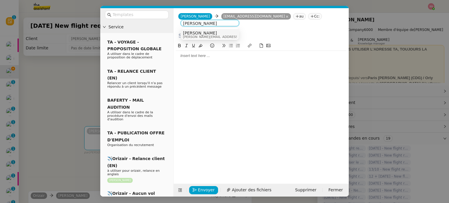
type input "[PERSON_NAME]"
click at [211, 34] on div "[PERSON_NAME] [PERSON_NAME][EMAIL_ADDRESS][DOMAIN_NAME]" at bounding box center [226, 35] width 87 height 8
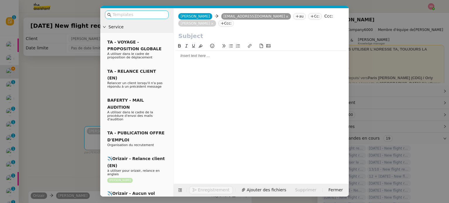
click at [125, 17] on input "text" at bounding box center [139, 14] width 53 height 7
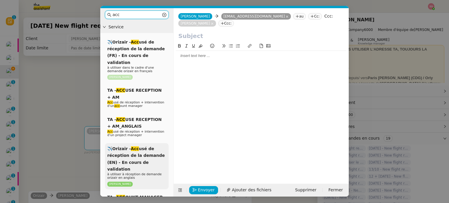
type input "acc"
click at [151, 172] on span "à utiliser à réception de demande orizair en anglais" at bounding box center [134, 175] width 54 height 7
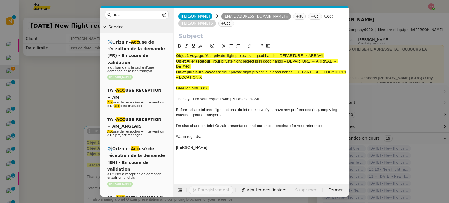
click at [46, 94] on nz-modal-container "acc Service ✈️Orizair - Acc usé de réception de la demande (FR) - En cours de v…" at bounding box center [224, 101] width 449 height 203
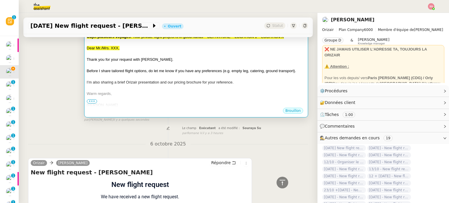
scroll to position [29, 0]
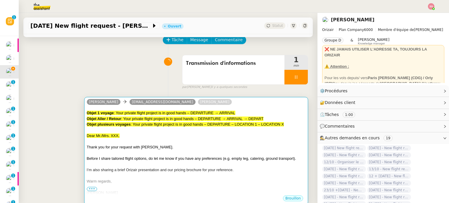
click at [166, 124] on span ": Your private flight project is in good hands – DEPARTURE – LOCATION 1 – LOCAT…" at bounding box center [207, 124] width 153 height 4
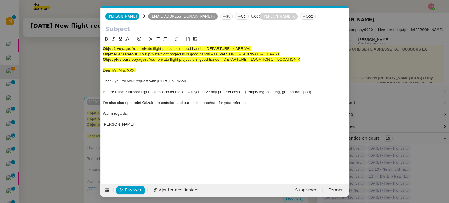
scroll to position [0, 18]
drag, startPoint x: 133, startPoint y: 49, endPoint x: 265, endPoint y: 47, distance: 131.5
click at [265, 47] on div "Objet 1 voyage : Your private flight project is in good hands – DEPARTURE → ARR…" at bounding box center [224, 48] width 243 height 5
click at [144, 28] on input "text" at bounding box center [224, 29] width 239 height 9
paste input "Your private flight project is in good hands – DEPARTURE → ARRIVAL"
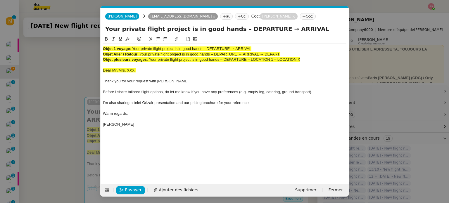
type input "Your private flight project is in good hands – DEPARTURE → ARRIVAL"
drag, startPoint x: 300, startPoint y: 60, endPoint x: 72, endPoint y: 42, distance: 228.7
click at [72, 42] on nz-modal-container "acc Service ✈️Orizair - Acc usé de réception de la demande (FR) - En cours de v…" at bounding box center [224, 101] width 449 height 203
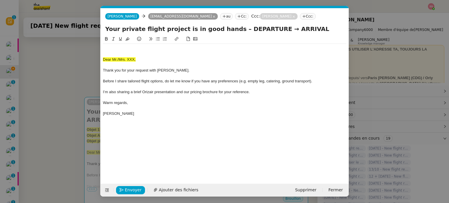
click at [107, 46] on div at bounding box center [224, 48] width 243 height 5
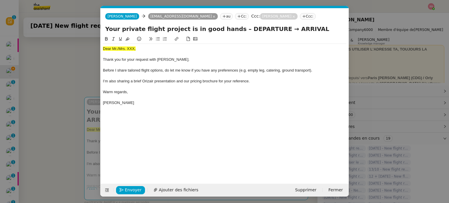
click at [83, 101] on nz-modal-container "acc Service ✈️Orizair - Acc usé de réception de la demande (FR) - En cours de v…" at bounding box center [224, 101] width 449 height 203
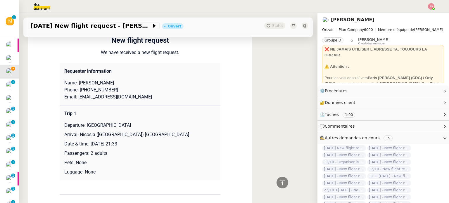
scroll to position [234, 0]
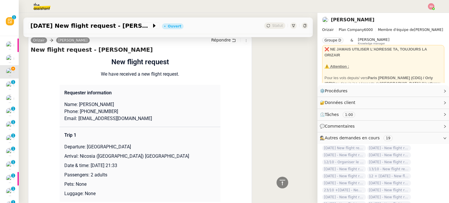
drag, startPoint x: 89, startPoint y: 97, endPoint x: 119, endPoint y: 96, distance: 30.4
click at [119, 101] on p "Name: [PERSON_NAME]" at bounding box center [139, 104] width 151 height 7
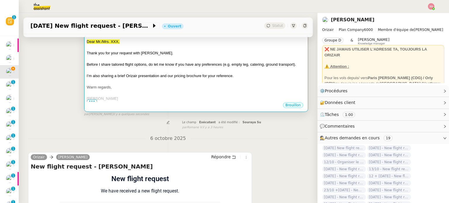
click at [149, 74] on span "I’m also sharing a brief Orizair presentation and our pricing brochure for your…" at bounding box center [160, 76] width 147 height 4
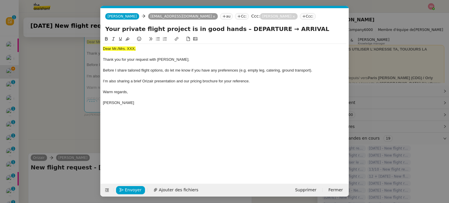
scroll to position [0, 18]
drag, startPoint x: 139, startPoint y: 46, endPoint x: 39, endPoint y: 45, distance: 100.6
click at [31, 45] on nz-modal-container "acc Service ✈️Orizair - Acc usé de réception de la demande (FR) - En cours de v…" at bounding box center [224, 101] width 449 height 203
click at [130, 37] on button at bounding box center [127, 39] width 7 height 7
click at [140, 46] on div "Dear Mr./Mrs. XXX, Thank you for your request with [PERSON_NAME]. Before I shar…" at bounding box center [224, 76] width 243 height 64
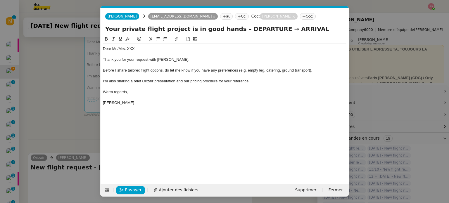
click at [142, 49] on div "Dear Mr./Mrs. XXX," at bounding box center [224, 48] width 243 height 5
drag, startPoint x: 142, startPoint y: 49, endPoint x: 117, endPoint y: 50, distance: 25.1
click at [117, 50] on div "Dear Mr./Mrs. XXX," at bounding box center [224, 48] width 243 height 5
click at [49, 87] on nz-modal-container "acc Service ✈️Orizair - Acc usé de réception de la demande (FR) - En cours de v…" at bounding box center [224, 101] width 449 height 203
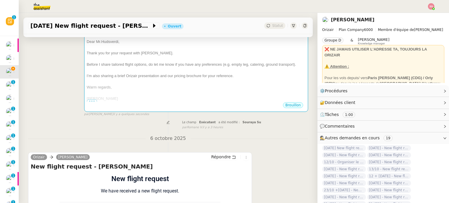
scroll to position [234, 0]
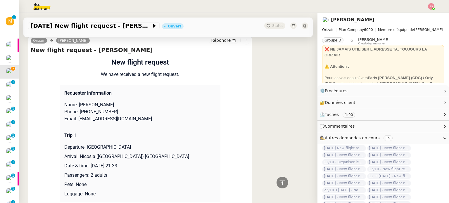
drag, startPoint x: 85, startPoint y: 138, endPoint x: 149, endPoint y: 136, distance: 64.3
click at [145, 144] on p "Departure: [GEOGRAPHIC_DATA]" at bounding box center [139, 147] width 151 height 7
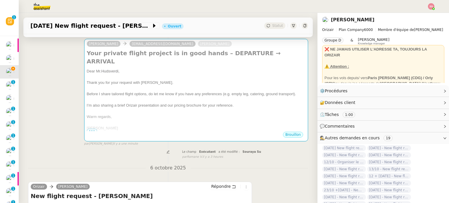
scroll to position [0, 0]
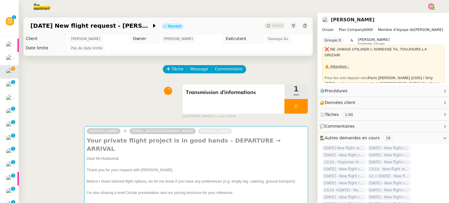
click at [225, 124] on div "[PERSON_NAME] [EMAIL_ADDRESS][DOMAIN_NAME] [PERSON_NAME] Your private flight pr…" at bounding box center [168, 177] width 280 height 113
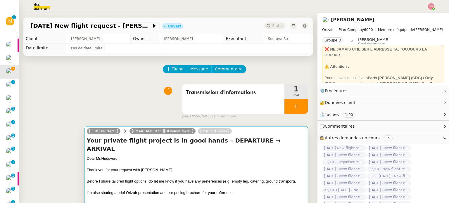
click at [209, 179] on span "Before I share tailored flight options, do let me know if you have any preferen…" at bounding box center [191, 181] width 209 height 4
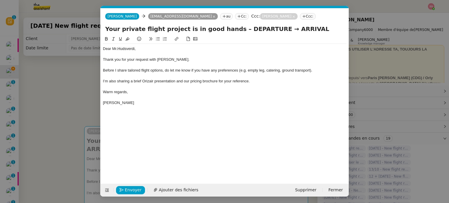
scroll to position [0, 18]
drag, startPoint x: 261, startPoint y: 29, endPoint x: 230, endPoint y: 32, distance: 31.4
click at [230, 32] on input "Your private flight project is in good hands – DEPARTURE → ARRIVAL" at bounding box center [224, 29] width 239 height 9
paste input "[GEOGRAPHIC_DATA]"
type input "Your private flight project is in good hands – [GEOGRAPHIC_DATA] → ARRIVAL"
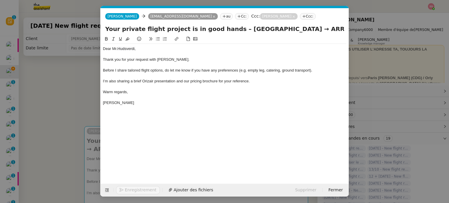
click at [50, 133] on nz-modal-container "acc Service ✈️Orizair - Acc usé de réception de la demande (FR) - En cours de v…" at bounding box center [224, 101] width 449 height 203
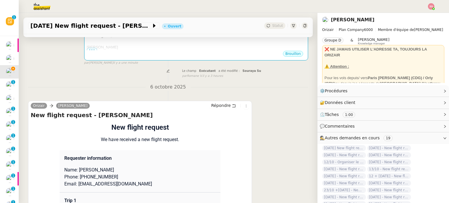
scroll to position [263, 0]
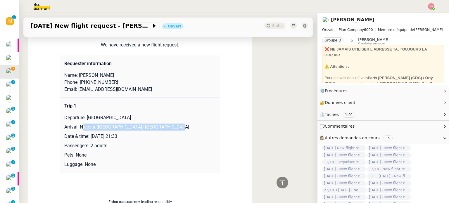
drag, startPoint x: 79, startPoint y: 129, endPoint x: 163, endPoint y: 128, distance: 84.5
click at [163, 128] on p "Arrival: Nicosia ([GEOGRAPHIC_DATA]) [GEOGRAPHIC_DATA]" at bounding box center [139, 127] width 151 height 7
click at [164, 128] on p "Arrival: Nicosia ([GEOGRAPHIC_DATA]) [GEOGRAPHIC_DATA]" at bounding box center [139, 127] width 151 height 7
drag, startPoint x: 171, startPoint y: 129, endPoint x: 76, endPoint y: 130, distance: 94.4
click at [76, 130] on p "Arrival: Nicosia ([GEOGRAPHIC_DATA]) [GEOGRAPHIC_DATA]" at bounding box center [139, 127] width 151 height 7
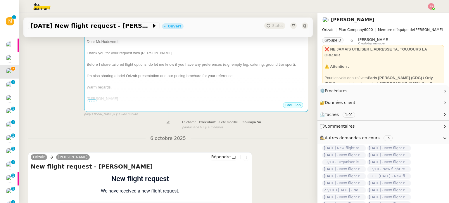
scroll to position [0, 0]
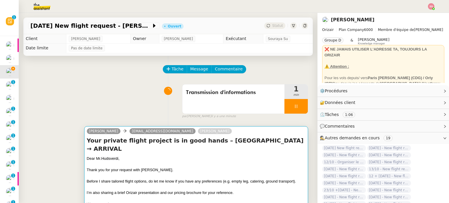
click at [227, 151] on h4 "Your private flight project is in good hands – [GEOGRAPHIC_DATA] → ARRIVAL" at bounding box center [196, 145] width 219 height 16
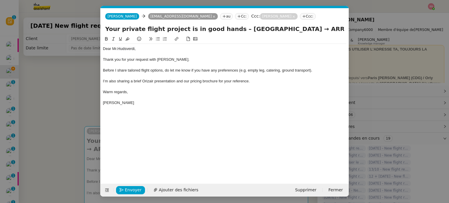
scroll to position [0, 18]
drag, startPoint x: 308, startPoint y: 31, endPoint x: 334, endPoint y: 31, distance: 26.6
click at [334, 31] on input "Your private flight project is in good hands – [GEOGRAPHIC_DATA] → ARRIVAL" at bounding box center [224, 29] width 239 height 9
paste input "Nicosia (Lefkoşa) [GEOGRAPHIC_DATA]"
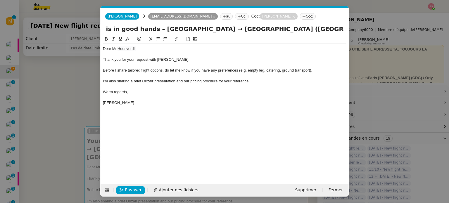
type input "Your private flight project is in good hands – [GEOGRAPHIC_DATA] → [GEOGRAPHIC_…"
click at [169, 194] on div "Envoyer Ajouter des fichiers" at bounding box center [152, 190] width 99 height 8
click at [170, 192] on span "Ajouter des fichiers" at bounding box center [178, 190] width 39 height 7
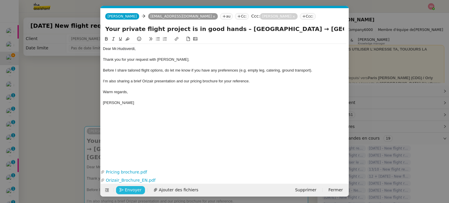
click at [137, 194] on button "Envoyer" at bounding box center [130, 190] width 29 height 8
click at [137, 194] on button "Confirmer l'envoi" at bounding box center [139, 190] width 47 height 8
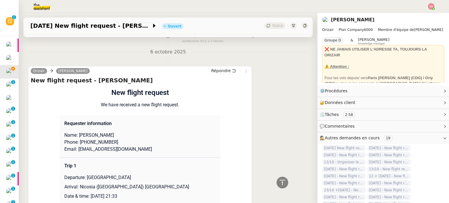
scroll to position [263, 0]
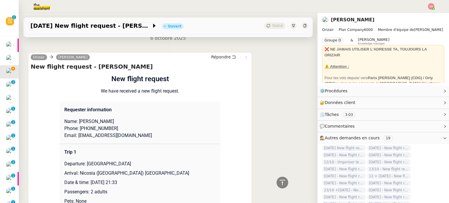
drag, startPoint x: 88, startPoint y: 117, endPoint x: 109, endPoint y: 118, distance: 21.7
click at [109, 118] on p "Name: [PERSON_NAME]" at bounding box center [139, 121] width 151 height 7
drag, startPoint x: 76, startPoint y: 116, endPoint x: 87, endPoint y: 116, distance: 10.8
click at [87, 118] on p "Name: [PERSON_NAME]" at bounding box center [139, 121] width 151 height 7
drag, startPoint x: 111, startPoint y: 124, endPoint x: 80, endPoint y: 122, distance: 30.7
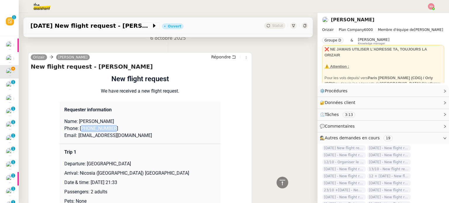
click at [80, 125] on p "Phone: [PHONE_NUMBER]" at bounding box center [139, 128] width 151 height 7
drag, startPoint x: 120, startPoint y: 132, endPoint x: 75, endPoint y: 133, distance: 44.7
click at [75, 133] on p "Email: [EMAIL_ADDRESS][DOMAIN_NAME]" at bounding box center [139, 135] width 151 height 7
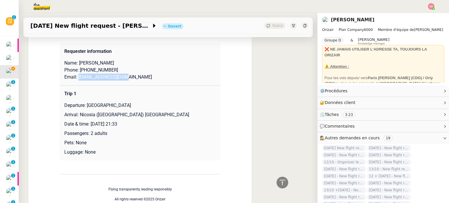
drag, startPoint x: 84, startPoint y: 101, endPoint x: 147, endPoint y: 97, distance: 62.9
click at [147, 97] on td "Trip 1 Departure: [GEOGRAPHIC_DATA] Arrival: [GEOGRAPHIC_DATA] ([GEOGRAPHIC_DAT…" at bounding box center [140, 122] width 161 height 75
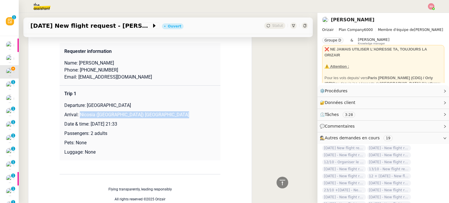
drag, startPoint x: 77, startPoint y: 111, endPoint x: 173, endPoint y: 109, distance: 96.8
click at [173, 111] on p "Arrival: Nicosia ([GEOGRAPHIC_DATA]) [GEOGRAPHIC_DATA]" at bounding box center [139, 114] width 151 height 7
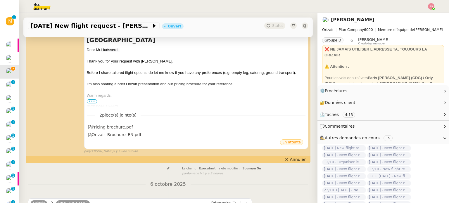
scroll to position [0, 0]
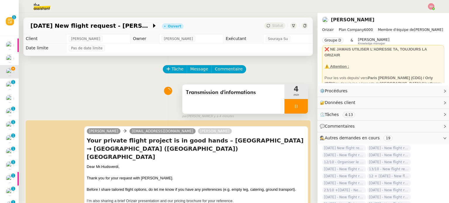
click at [300, 108] on div at bounding box center [295, 106] width 23 height 15
click at [300, 108] on button at bounding box center [302, 106] width 12 height 15
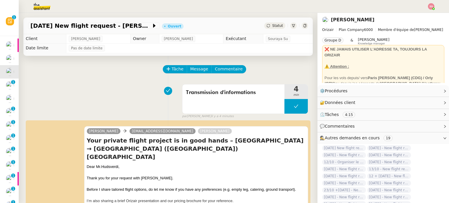
click at [269, 28] on div "Statut" at bounding box center [274, 26] width 21 height 6
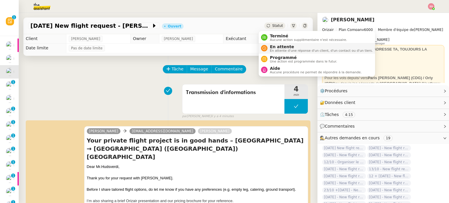
click at [276, 48] on span "En attente" at bounding box center [321, 46] width 103 height 5
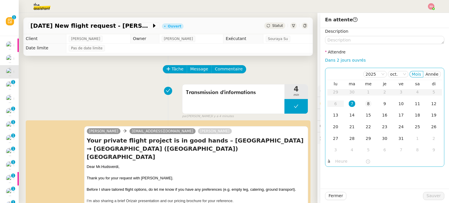
click at [360, 104] on td "8" at bounding box center [368, 104] width 16 height 12
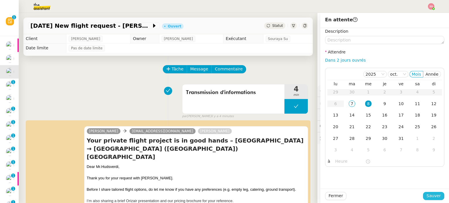
click at [426, 197] on span "Sauver" at bounding box center [433, 196] width 14 height 7
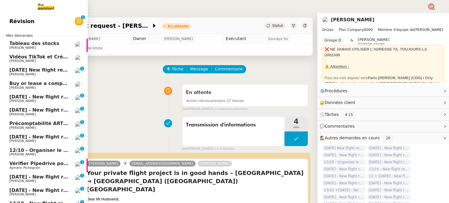
click at [53, 71] on span "[DATE] New flight request - [PERSON_NAME]" at bounding box center [67, 70] width 117 height 6
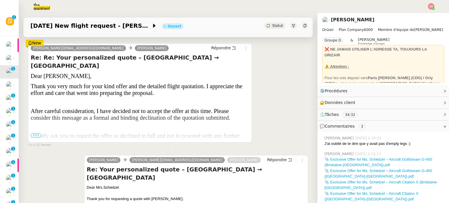
scroll to position [117, 0]
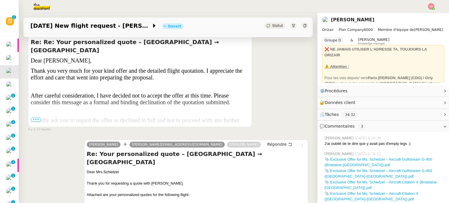
click at [35, 120] on span "•••" at bounding box center [36, 120] width 11 height 4
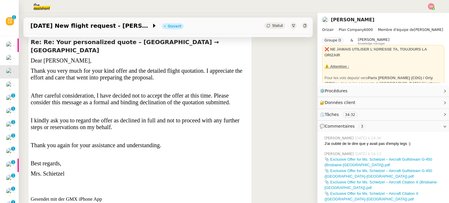
scroll to position [29, 0]
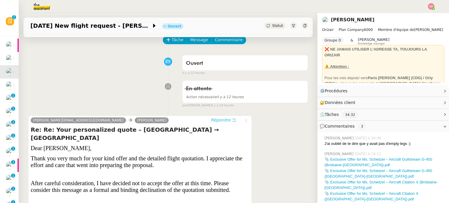
click at [211, 123] on span "Répondre" at bounding box center [221, 120] width 20 height 6
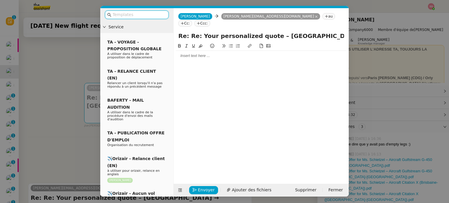
click at [79, 56] on nz-modal-container "Service TA - VOYAGE - PROPOSITION GLOBALE A utiliser dans le cadre de propositi…" at bounding box center [224, 101] width 449 height 203
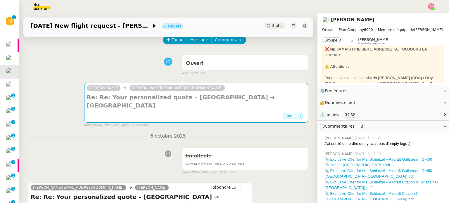
click at [165, 45] on div "Tâche Message Commentaire" at bounding box center [235, 43] width 145 height 14
click at [172, 43] on span "Tâche" at bounding box center [178, 40] width 12 height 7
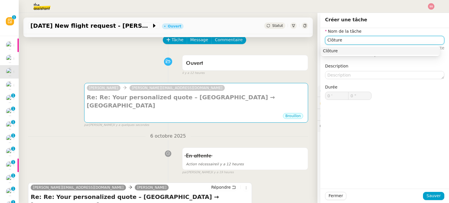
click at [364, 53] on div "Clôture" at bounding box center [380, 50] width 115 height 5
type input "Clôture"
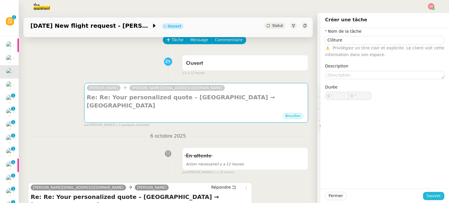
click at [435, 193] on span "Sauver" at bounding box center [433, 196] width 14 height 7
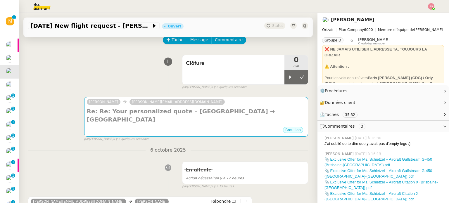
drag, startPoint x: 284, startPoint y: 80, endPoint x: 263, endPoint y: 95, distance: 25.0
click at [284, 80] on div at bounding box center [290, 77] width 12 height 15
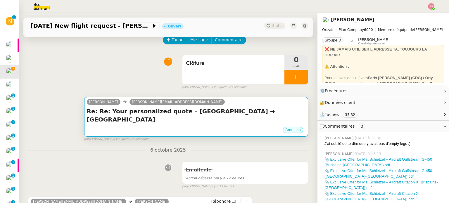
click at [196, 118] on div "Re: Re: Your personalized quote – [GEOGRAPHIC_DATA] → [GEOGRAPHIC_DATA] •••" at bounding box center [196, 116] width 219 height 19
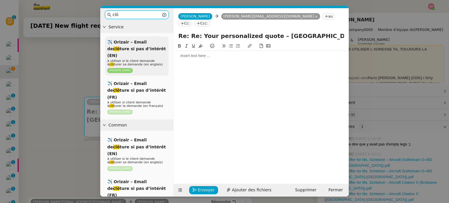
type input "clô"
click at [137, 50] on span "✈️ Orizair – Email de clô ture si pas d’intérêt (EN)" at bounding box center [136, 49] width 58 height 18
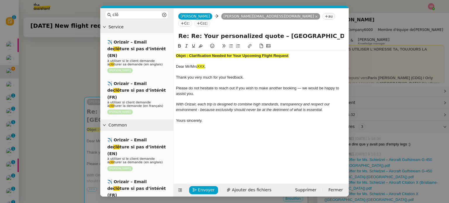
click at [215, 53] on strong "Objet : Clarification Needed for Your Upcoming Flight Request" at bounding box center [232, 55] width 113 height 4
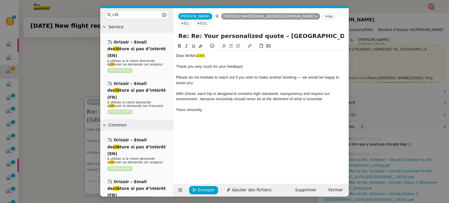
click at [90, 78] on nz-modal-container "clô Service ✈️ Orizair – Email de clô ture si pas d’intérêt (EN) à utiliser si …" at bounding box center [224, 101] width 449 height 203
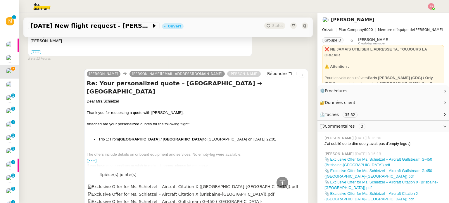
scroll to position [585, 0]
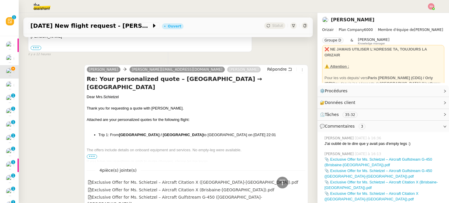
click at [101, 94] on div "Dear Mrs. Schietzel" at bounding box center [196, 97] width 219 height 6
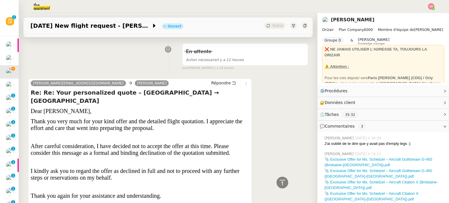
scroll to position [58, 0]
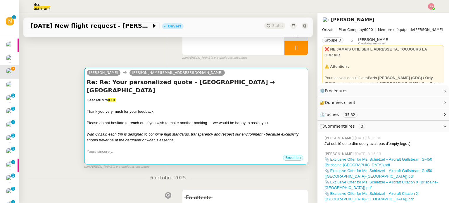
click at [187, 97] on div "Dear Mr/Mrs [PERSON_NAME] ," at bounding box center [196, 100] width 219 height 6
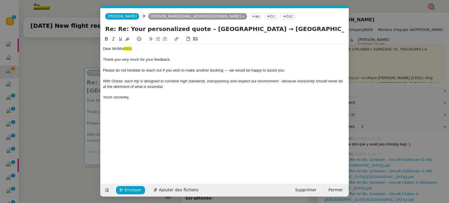
scroll to position [0, 18]
drag, startPoint x: 145, startPoint y: 45, endPoint x: 104, endPoint y: 47, distance: 41.3
click at [104, 47] on div "Dear Mr/Mrs [PERSON_NAME] , Thank you very much for your feedback. Please do no…" at bounding box center [224, 73] width 243 height 59
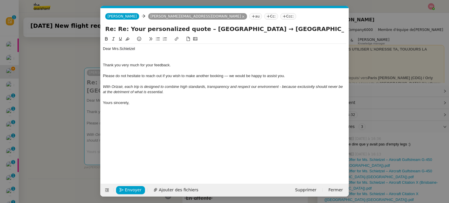
scroll to position [0, 0]
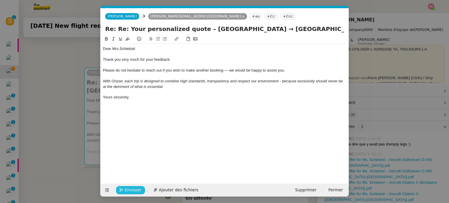
click at [133, 190] on span "Envoyer" at bounding box center [133, 190] width 17 height 7
click at [133, 190] on span "Confirmer l'envoi" at bounding box center [142, 190] width 35 height 7
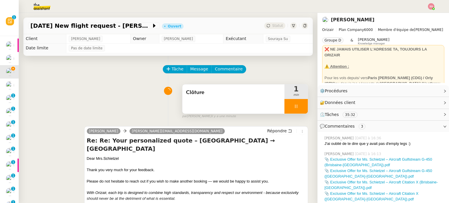
click at [298, 110] on div at bounding box center [295, 106] width 23 height 15
click at [298, 110] on button at bounding box center [302, 106] width 12 height 15
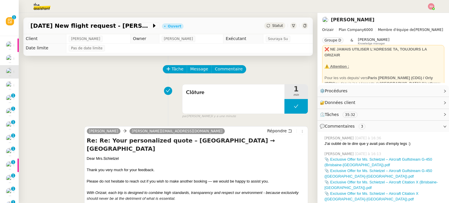
click at [268, 31] on div "[DATE] New flight request - [PERSON_NAME] Ouvert Statut" at bounding box center [167, 26] width 289 height 17
click at [268, 28] on div "Statut" at bounding box center [274, 26] width 21 height 6
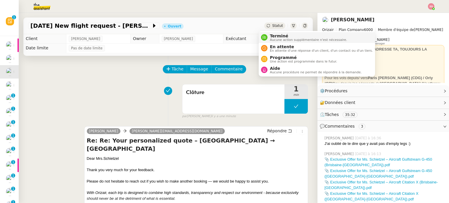
click at [276, 38] on span "Aucune action supplémentaire n'est nécessaire." at bounding box center [308, 39] width 77 height 3
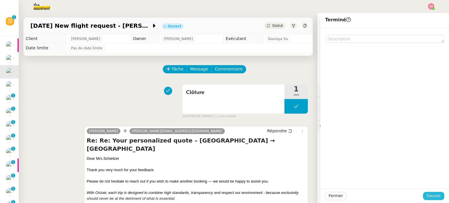
click at [430, 195] on span "Sauver" at bounding box center [433, 196] width 14 height 7
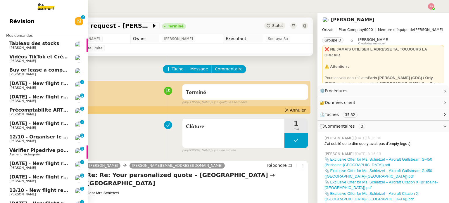
click at [48, 83] on span "[DATE] - New flight request - [PERSON_NAME]" at bounding box center [69, 84] width 121 height 6
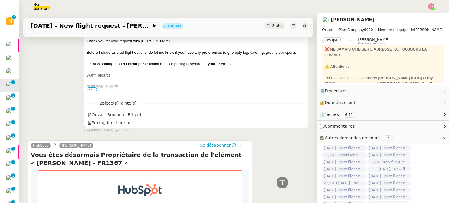
scroll to position [205, 0]
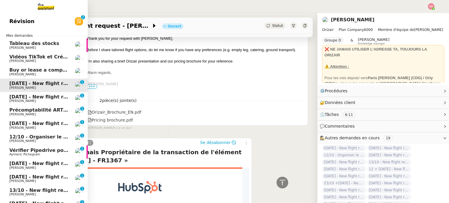
click at [32, 97] on span "[DATE] - New flight request - [PERSON_NAME]" at bounding box center [69, 97] width 121 height 6
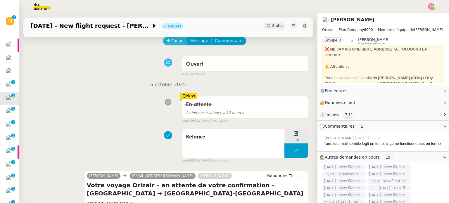
scroll to position [29, 0]
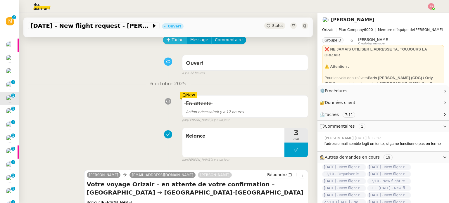
click at [172, 42] on span "Tâche" at bounding box center [178, 40] width 12 height 7
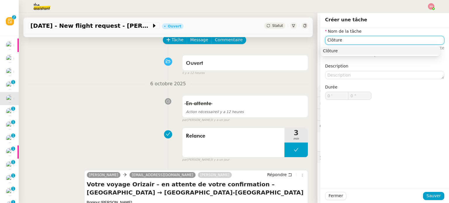
click at [377, 53] on div "Clôture" at bounding box center [380, 50] width 115 height 5
type input "Clôture"
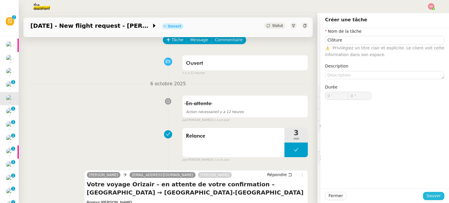
drag, startPoint x: 425, startPoint y: 196, endPoint x: 421, endPoint y: 188, distance: 8.9
click at [426, 196] on span "Sauver" at bounding box center [433, 196] width 14 height 7
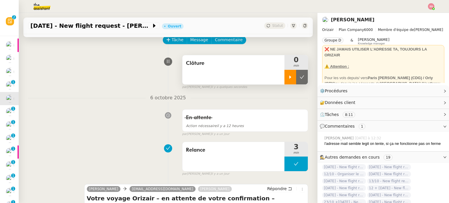
click at [284, 73] on div at bounding box center [290, 77] width 12 height 15
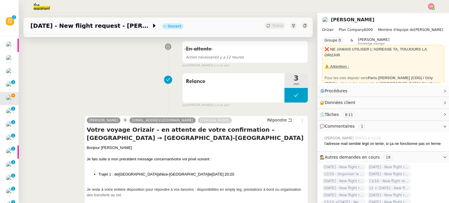
scroll to position [175, 0]
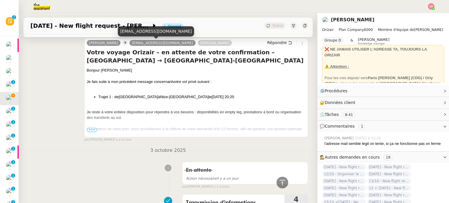
click at [136, 31] on div "[EMAIL_ADDRESS][DOMAIN_NAME]" at bounding box center [156, 31] width 76 height 10
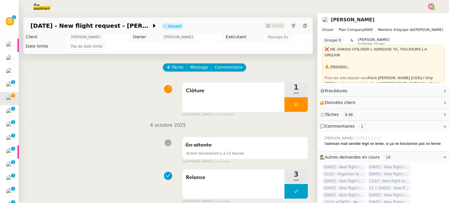
scroll to position [0, 0]
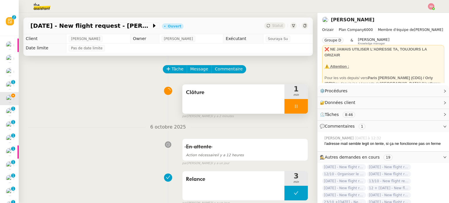
click at [297, 106] on div at bounding box center [295, 106] width 23 height 15
click at [298, 106] on button at bounding box center [302, 106] width 12 height 15
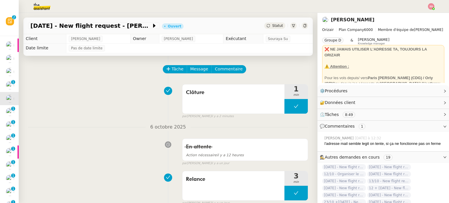
click at [264, 29] on div "Statut" at bounding box center [274, 26] width 21 height 6
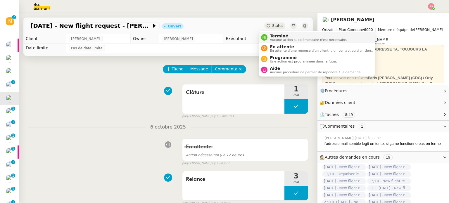
click at [270, 36] on span "Terminé" at bounding box center [308, 36] width 77 height 5
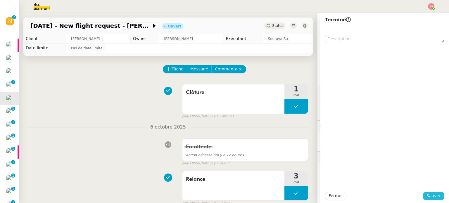
click at [431, 193] on span "Sauver" at bounding box center [433, 196] width 14 height 7
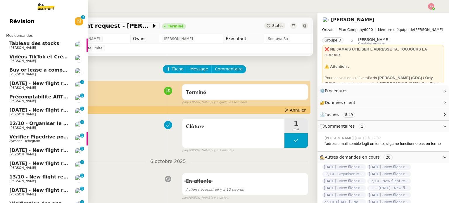
click at [40, 106] on link "[DATE] - New flight request - [PERSON_NAME] 0 1 2 3 4 5 6 7 8 9" at bounding box center [44, 111] width 88 height 13
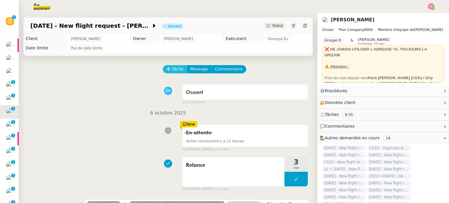
click at [172, 67] on span "Tâche" at bounding box center [178, 69] width 12 height 7
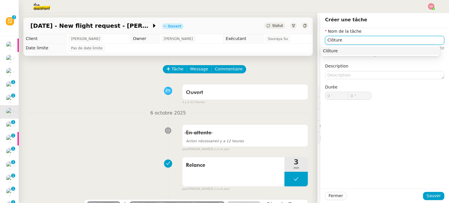
click at [357, 53] on nz-auto-option "Clôture" at bounding box center [380, 51] width 119 height 8
type input "Clôture"
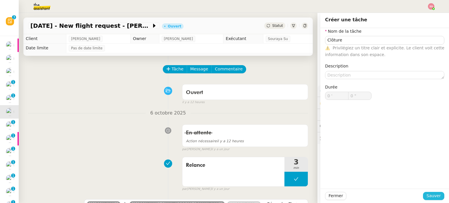
click at [430, 194] on span "Sauver" at bounding box center [433, 196] width 14 height 7
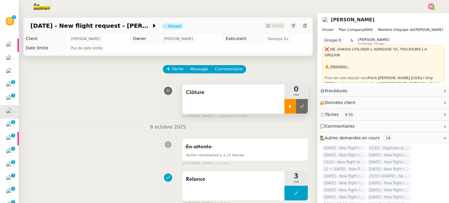
click at [288, 107] on icon at bounding box center [290, 106] width 5 height 5
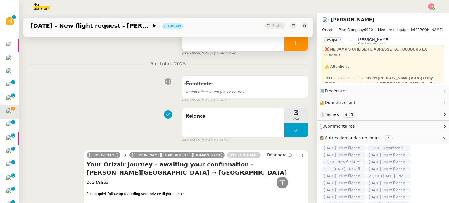
scroll to position [29, 0]
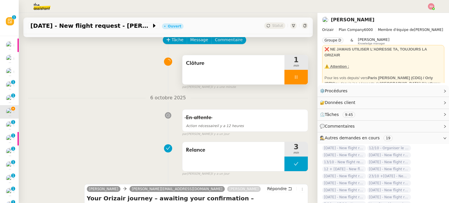
click at [298, 77] on div at bounding box center [295, 77] width 23 height 15
click at [298, 77] on button at bounding box center [302, 77] width 12 height 15
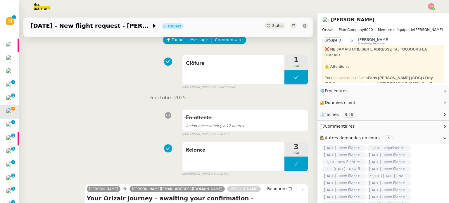
click at [265, 27] on div "Statut" at bounding box center [274, 26] width 21 height 6
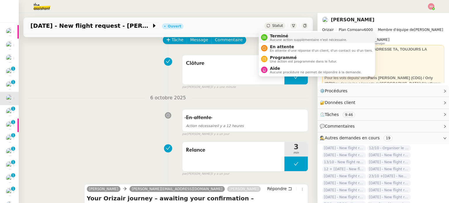
click at [273, 39] on span "Aucune action supplémentaire n'est nécessaire." at bounding box center [308, 39] width 77 height 3
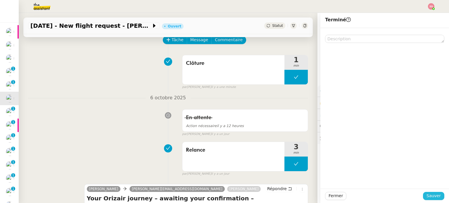
click at [428, 194] on span "Sauver" at bounding box center [433, 196] width 14 height 7
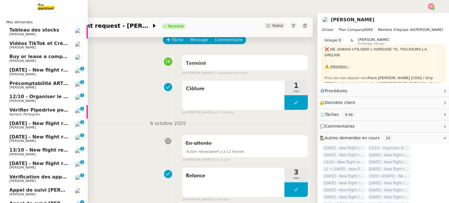
click at [35, 72] on span "[DATE] - New flight request - [PERSON_NAME]" at bounding box center [69, 70] width 121 height 6
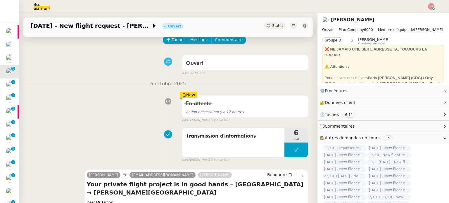
scroll to position [58, 0]
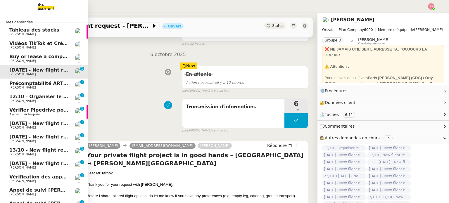
click at [40, 101] on span "[PERSON_NAME]" at bounding box center [38, 101] width 59 height 4
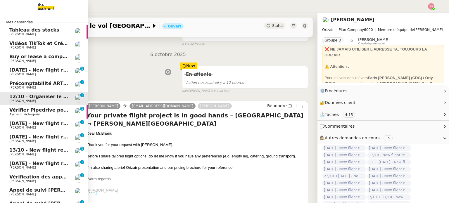
click at [49, 128] on span "[PERSON_NAME]" at bounding box center [38, 128] width 59 height 4
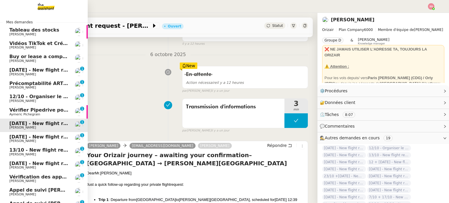
click at [49, 138] on span "[DATE] - New flight request - [PERSON_NAME]" at bounding box center [69, 137] width 121 height 6
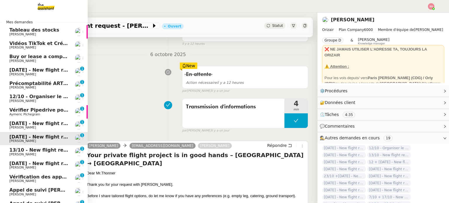
click at [49, 129] on span "[PERSON_NAME]" at bounding box center [38, 128] width 59 height 4
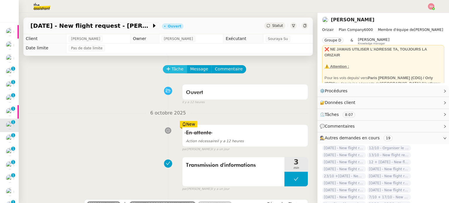
click at [177, 72] on span "Tâche" at bounding box center [178, 69] width 12 height 7
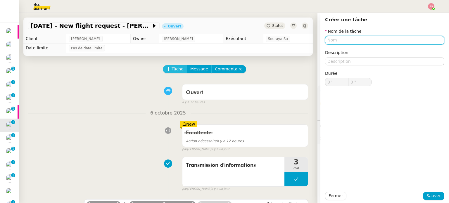
type input "l"
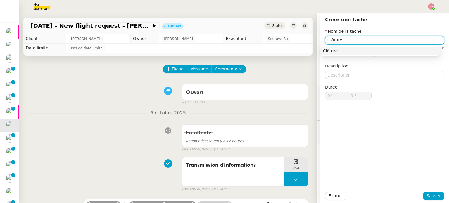
click at [348, 52] on div "Clôture" at bounding box center [380, 50] width 115 height 5
type input "Clôture"
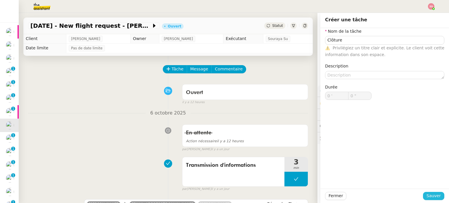
click at [431, 195] on span "Sauver" at bounding box center [433, 196] width 14 height 7
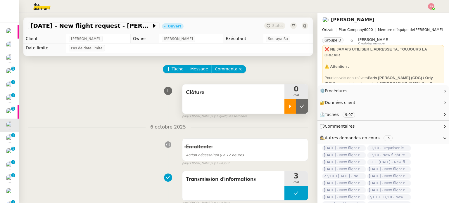
click at [285, 112] on div at bounding box center [290, 106] width 12 height 15
click at [298, 102] on div at bounding box center [295, 106] width 23 height 15
click at [298, 104] on button at bounding box center [302, 106] width 12 height 15
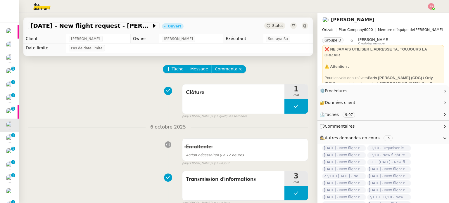
click at [272, 26] on span "Statut" at bounding box center [277, 26] width 11 height 4
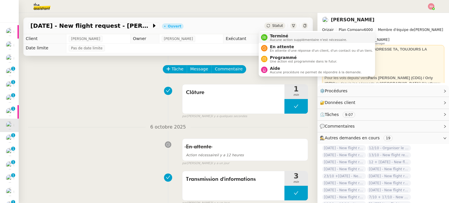
click at [277, 32] on li "Terminé Aucune action supplémentaire n'est nécessaire." at bounding box center [317, 37] width 116 height 11
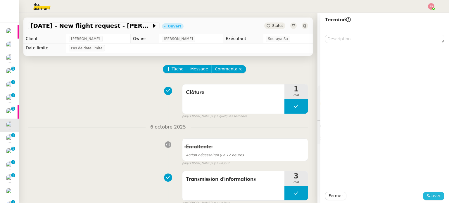
click at [439, 196] on button "Sauver" at bounding box center [433, 196] width 21 height 8
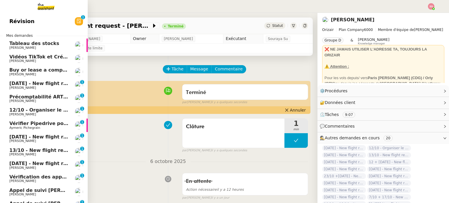
click at [33, 141] on span "[PERSON_NAME]" at bounding box center [38, 141] width 59 height 4
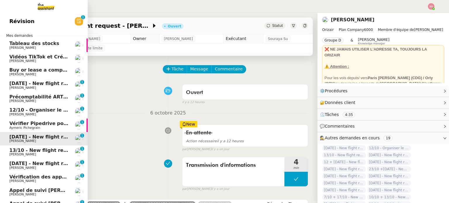
click at [37, 151] on span "13/10 - New flight request - [PERSON_NAME]" at bounding box center [68, 151] width 118 height 6
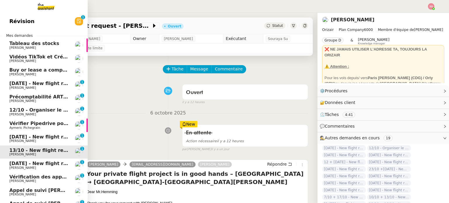
click at [34, 135] on span "[DATE] - New flight request - [PERSON_NAME]" at bounding box center [69, 137] width 121 height 6
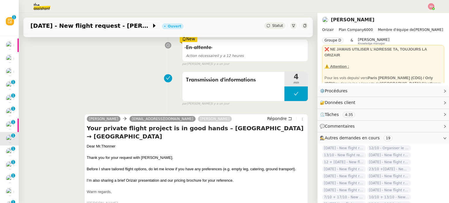
scroll to position [88, 0]
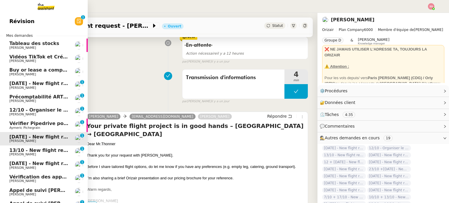
click at [41, 151] on span "13/10 - New flight request - [PERSON_NAME]" at bounding box center [68, 151] width 118 height 6
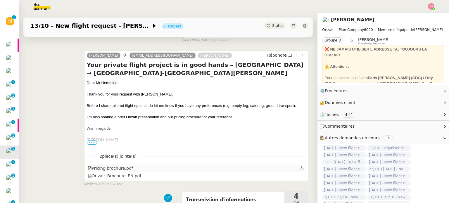
scroll to position [146, 0]
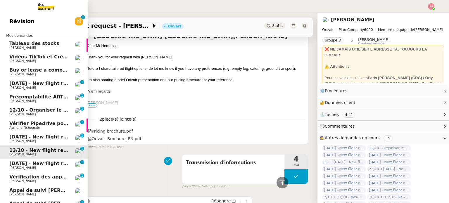
click at [38, 161] on span "[DATE] - New flight request - [PERSON_NAME]" at bounding box center [69, 164] width 121 height 6
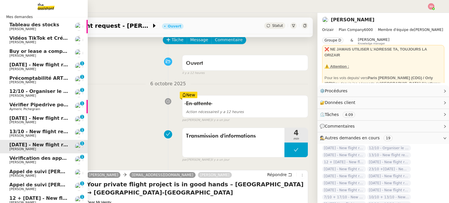
scroll to position [29, 0]
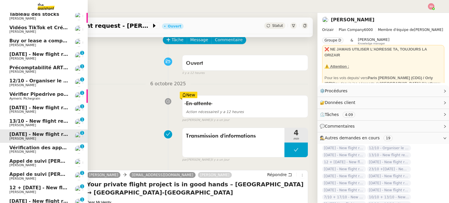
click at [40, 176] on span "Appel de suivi [PERSON_NAME]" at bounding box center [50, 175] width 82 height 6
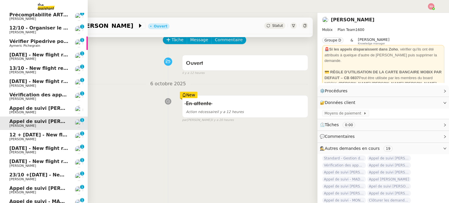
scroll to position [88, 0]
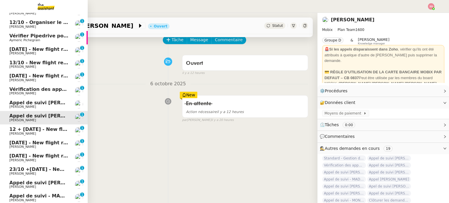
click at [30, 133] on span "[PERSON_NAME]" at bounding box center [38, 134] width 59 height 4
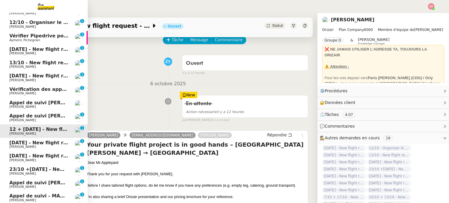
click at [48, 144] on span "[DATE] - New flight request - [DEMOGRAPHIC_DATA][PERSON_NAME]" at bounding box center [99, 143] width 180 height 6
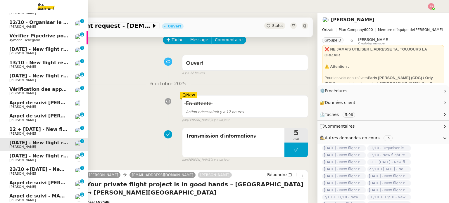
click at [49, 156] on span "[DATE] - New flight request - [PERSON_NAME]" at bounding box center [69, 156] width 121 height 6
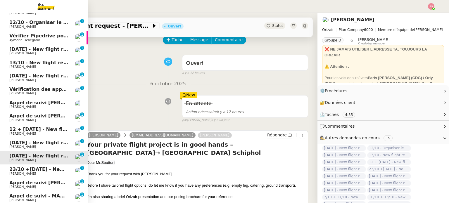
click at [49, 168] on span "23/10 +[DATE] - New flight request - [PERSON_NAME]" at bounding box center [79, 170] width 141 height 6
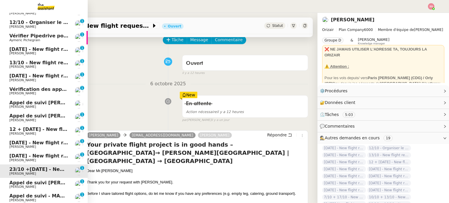
scroll to position [117, 0]
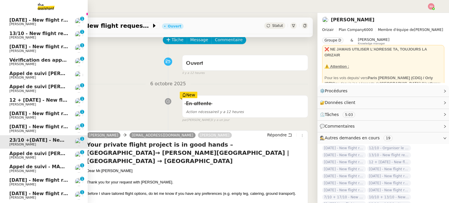
click at [61, 158] on span "[PERSON_NAME]" at bounding box center [38, 158] width 59 height 4
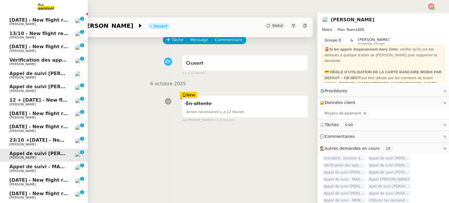
click at [53, 178] on span "[DATE] - New flight request - [PERSON_NAME]" at bounding box center [69, 180] width 121 height 6
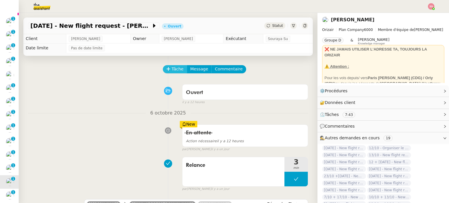
click at [174, 73] on button "Tâche" at bounding box center [175, 69] width 24 height 8
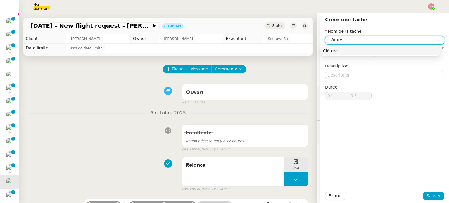
click at [334, 49] on div "Clôture" at bounding box center [380, 50] width 115 height 5
type input "Clôture"
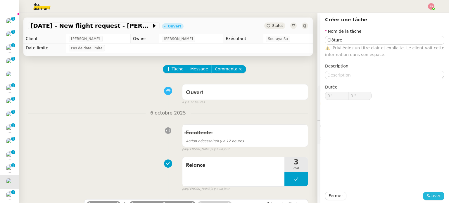
click at [439, 197] on button "Sauver" at bounding box center [433, 196] width 21 height 8
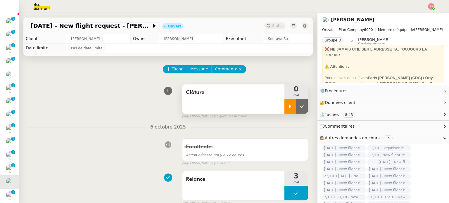
click at [288, 108] on icon at bounding box center [290, 106] width 5 height 5
click at [298, 110] on div at bounding box center [295, 106] width 23 height 15
click at [308, 110] on button at bounding box center [308, 106] width 0 height 15
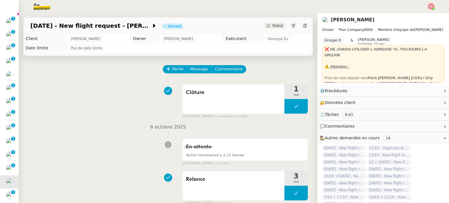
click at [264, 26] on div "Statut" at bounding box center [274, 26] width 21 height 6
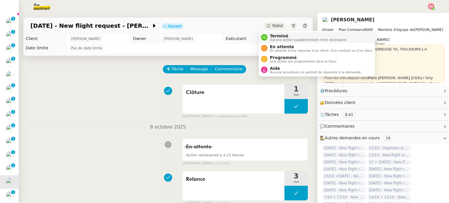
click at [267, 38] on nz-avatar at bounding box center [264, 37] width 6 height 6
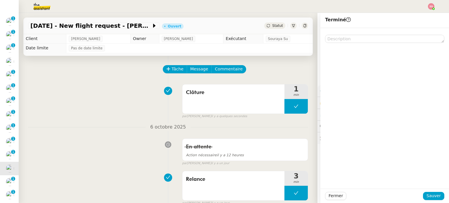
scroll to position [103, 0]
click at [428, 194] on span "Sauver" at bounding box center [433, 196] width 14 height 7
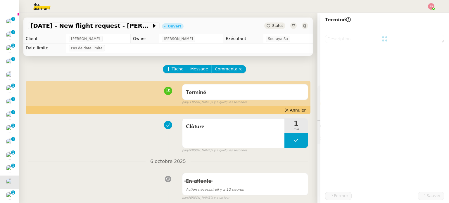
scroll to position [117, 0]
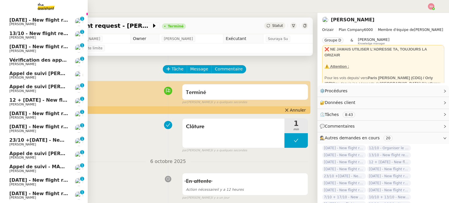
click at [30, 188] on link "[DATE] - New flight request - [PERSON_NAME] [PERSON_NAME] 0 1 2 3 4 5 6 7 8 9" at bounding box center [44, 181] width 88 height 13
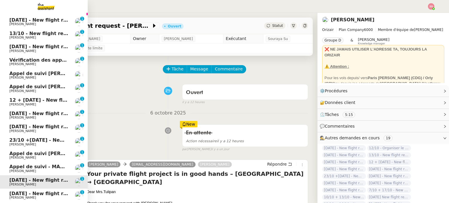
click at [17, 195] on span "[DATE] - New flight request - [PERSON_NAME] van Buul" at bounding box center [81, 194] width 145 height 6
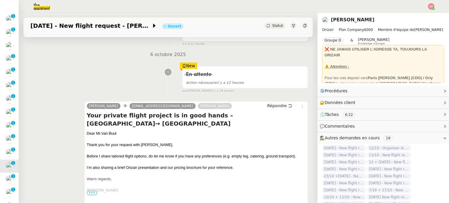
scroll to position [88, 0]
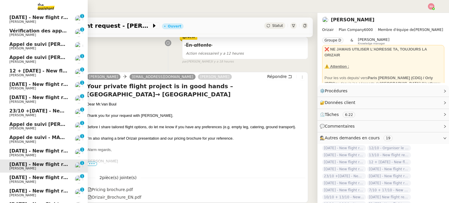
click at [24, 180] on span "[PERSON_NAME]" at bounding box center [38, 182] width 59 height 4
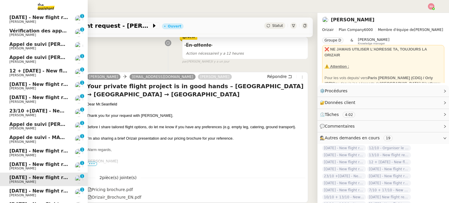
scroll to position [133, 0]
drag, startPoint x: 32, startPoint y: 189, endPoint x: 36, endPoint y: 187, distance: 4.1
click at [32, 189] on span "[DATE] - New flight request - [PERSON_NAME]" at bounding box center [69, 191] width 121 height 6
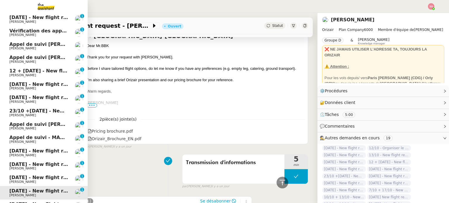
scroll to position [162, 0]
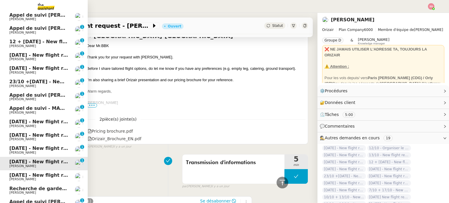
click at [23, 172] on link "[DATE] - New flight request - [PERSON_NAME]" at bounding box center [44, 176] width 88 height 13
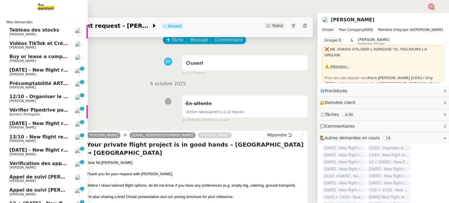
click at [53, 70] on span "[DATE] - New flight request - [PERSON_NAME]" at bounding box center [69, 70] width 121 height 6
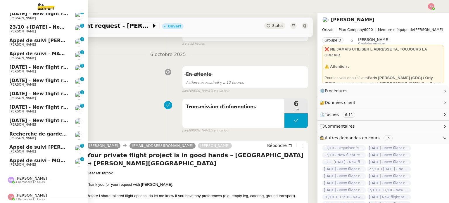
scroll to position [220, 0]
click at [23, 118] on span "[DATE] - New flight request - [PERSON_NAME]" at bounding box center [69, 121] width 121 height 6
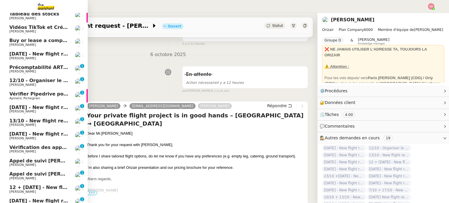
scroll to position [15, 0]
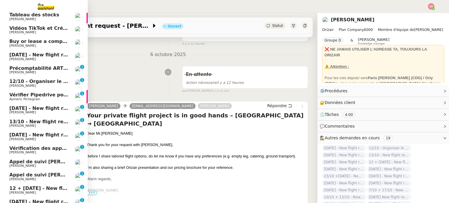
click at [54, 55] on span "[DATE] - New flight request - [PERSON_NAME]" at bounding box center [69, 55] width 121 height 6
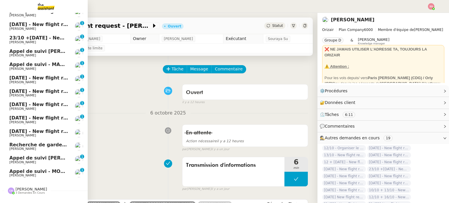
scroll to position [191, 0]
